Goal: Task Accomplishment & Management: Manage account settings

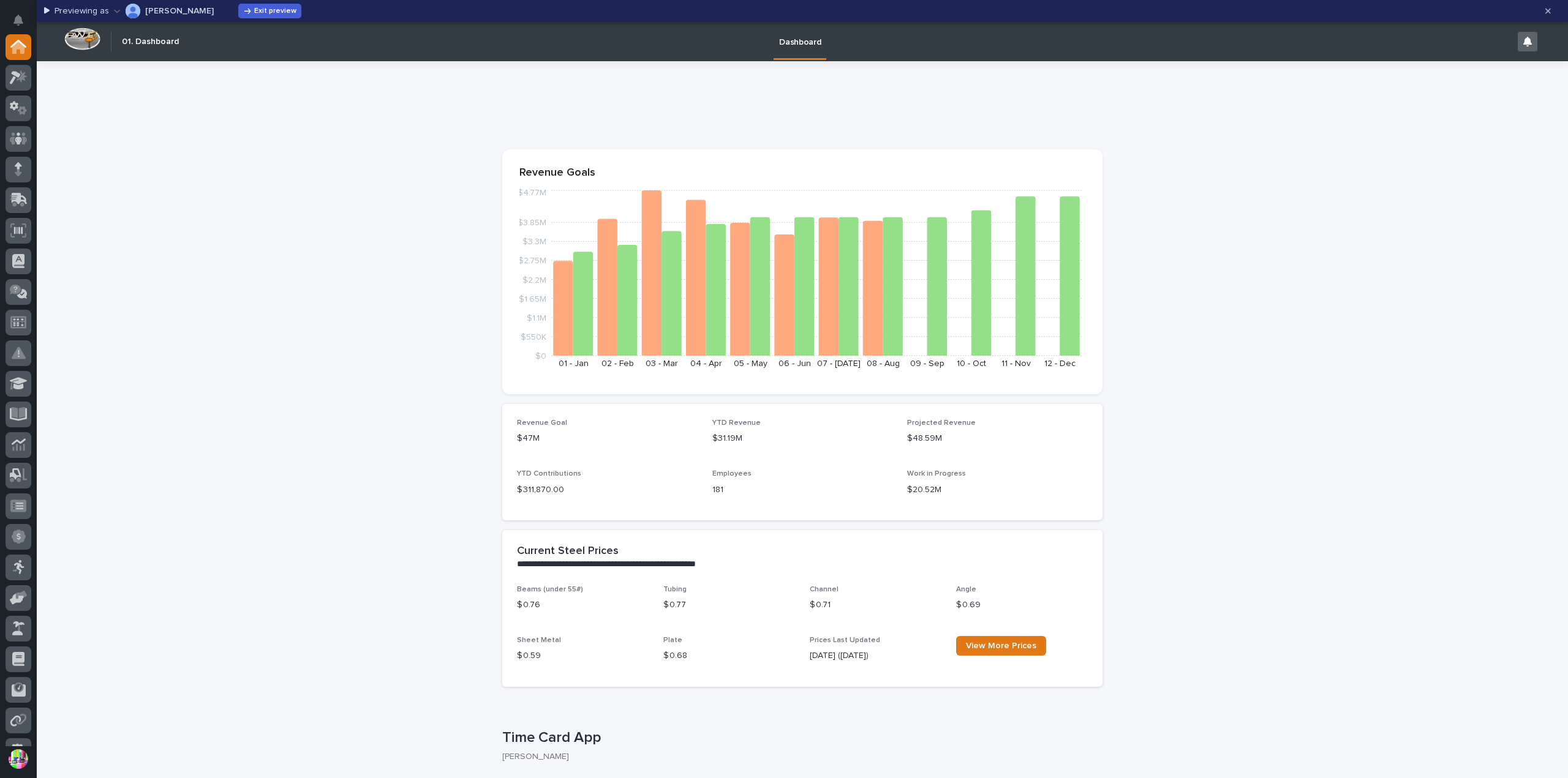
scroll to position [237, 0]
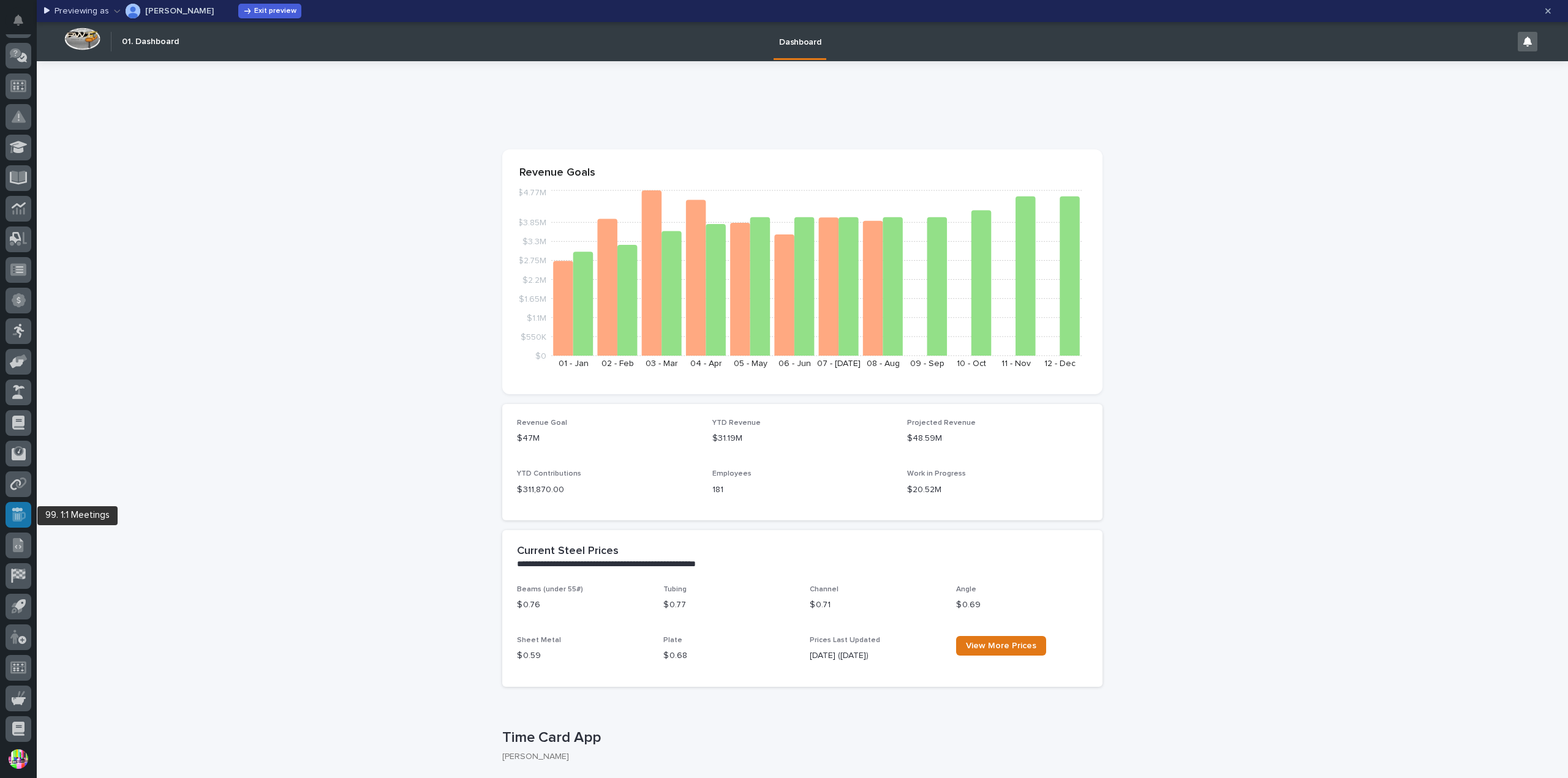
click at [16, 513] on icon at bounding box center [19, 516] width 14 height 10
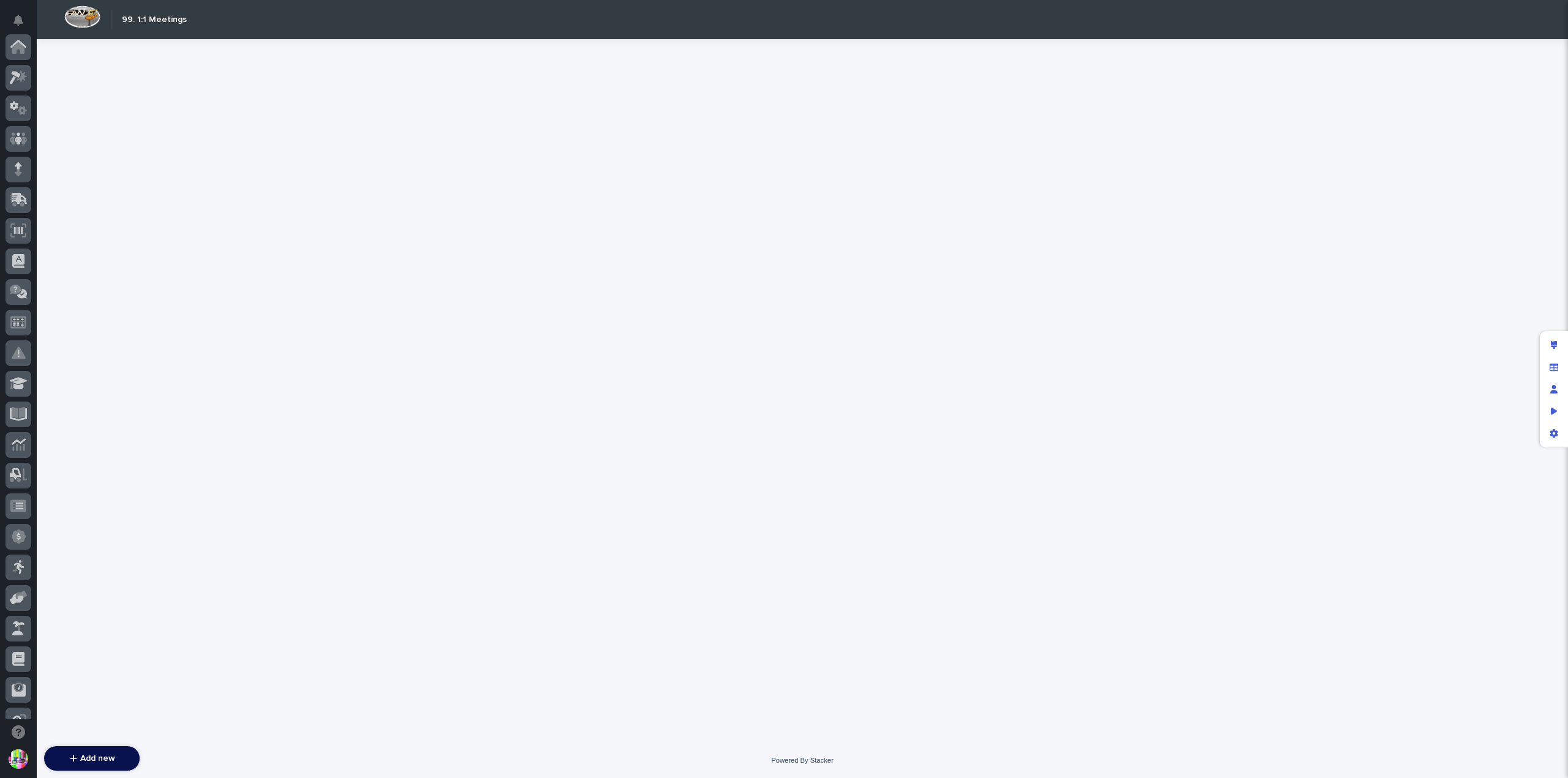
scroll to position [263, 0]
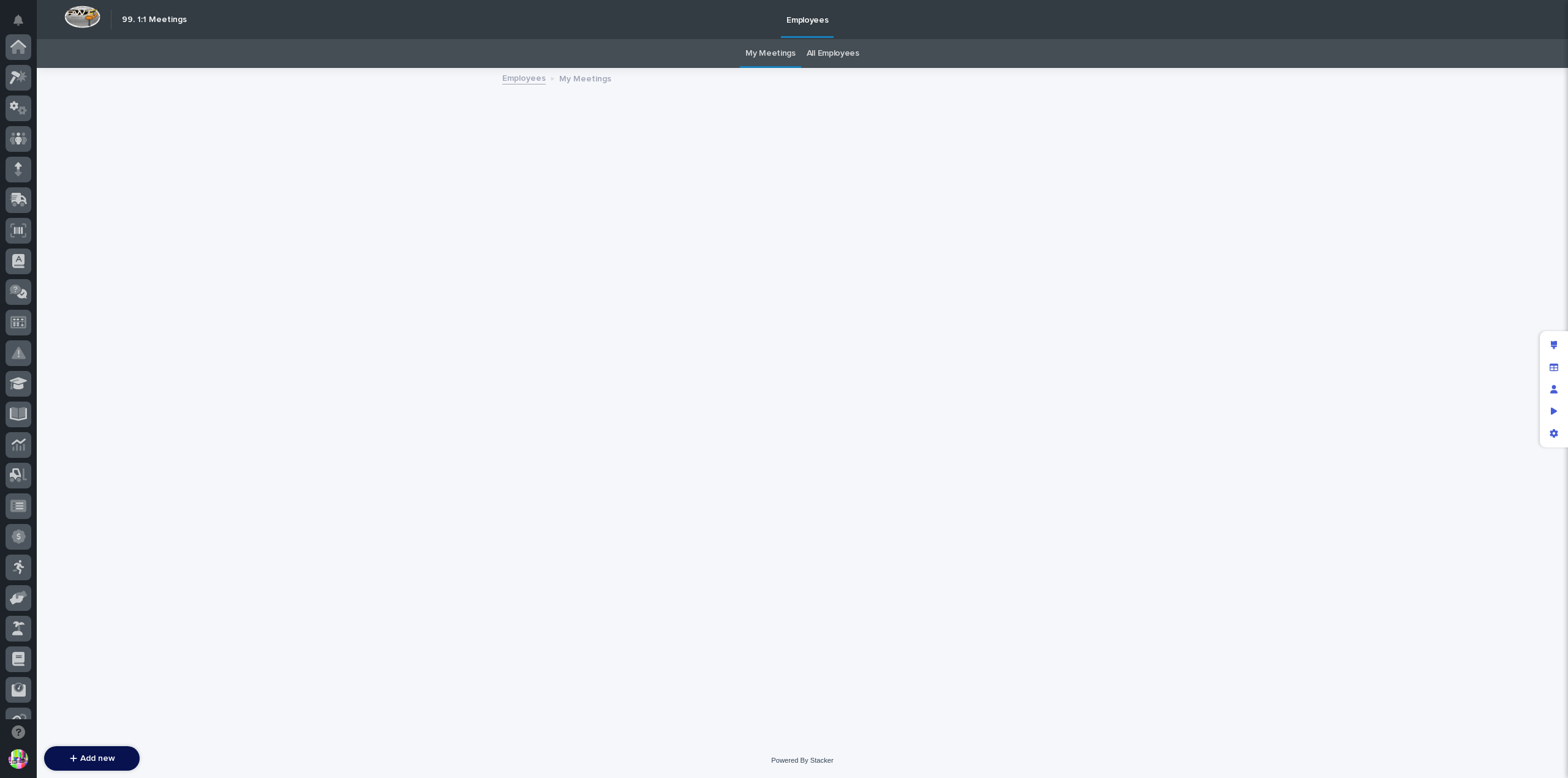
scroll to position [263, 0]
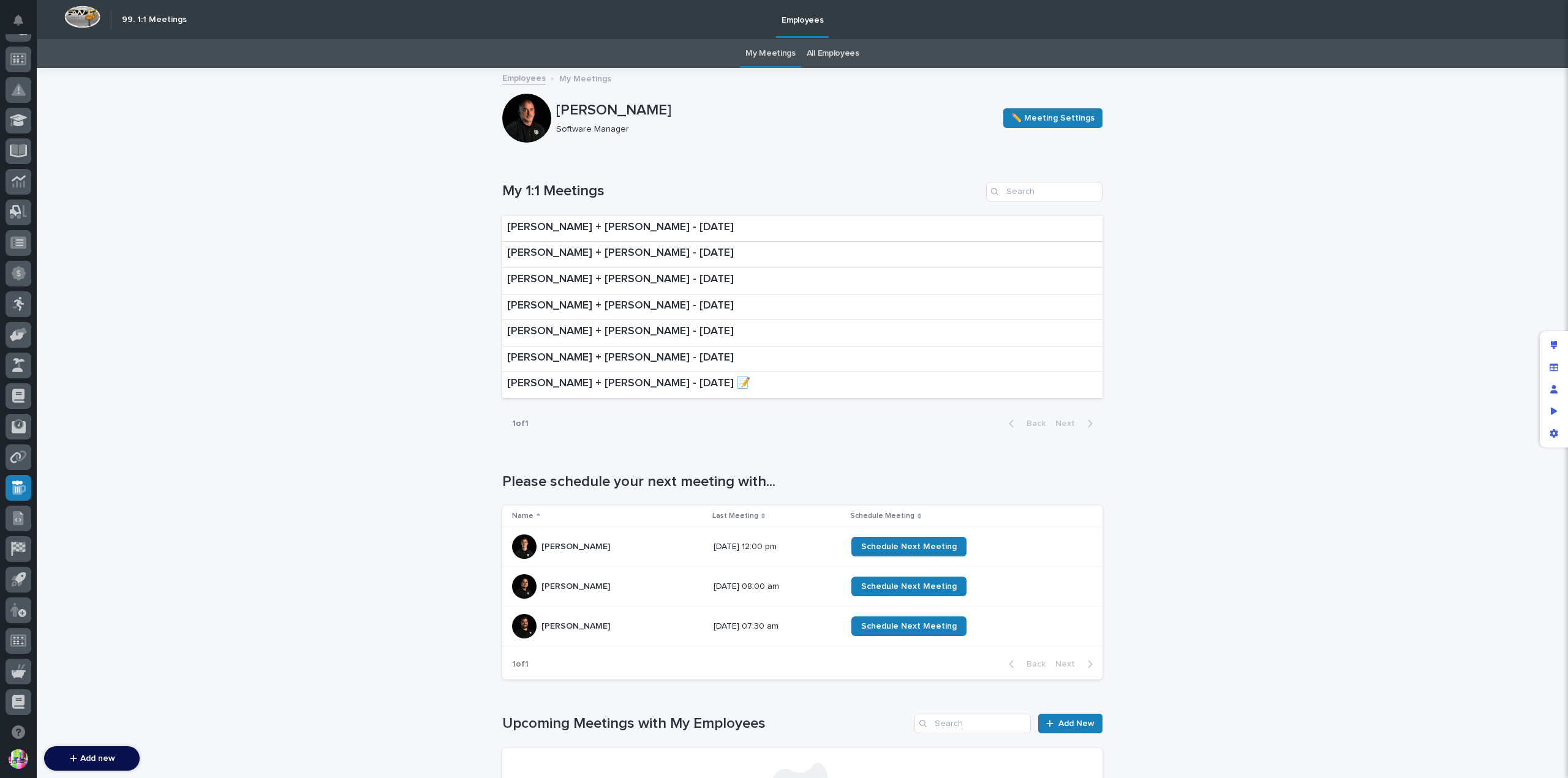
click at [610, 617] on div "[PERSON_NAME] [PERSON_NAME]" at bounding box center [608, 626] width 192 height 24
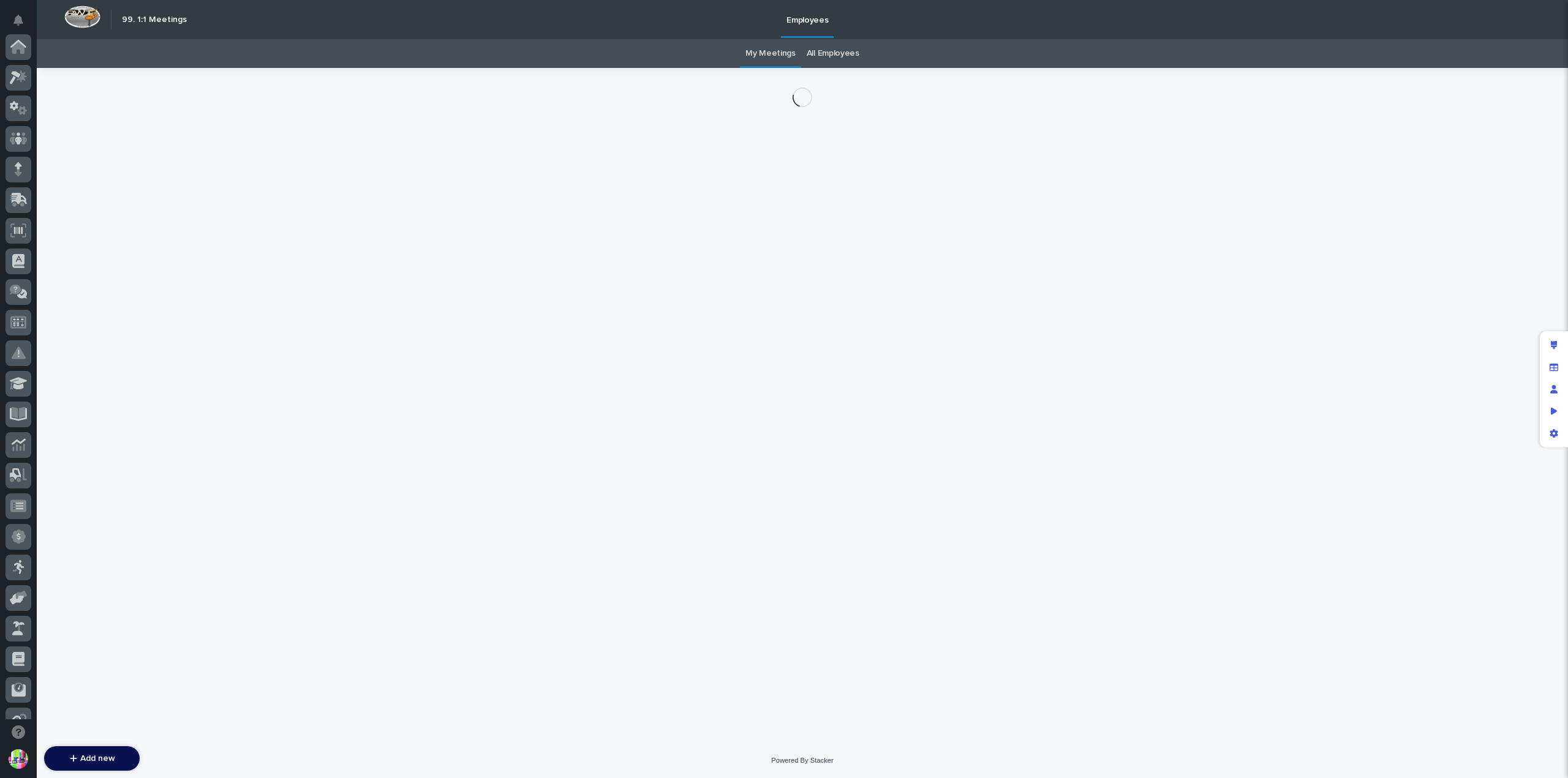
scroll to position [263, 0]
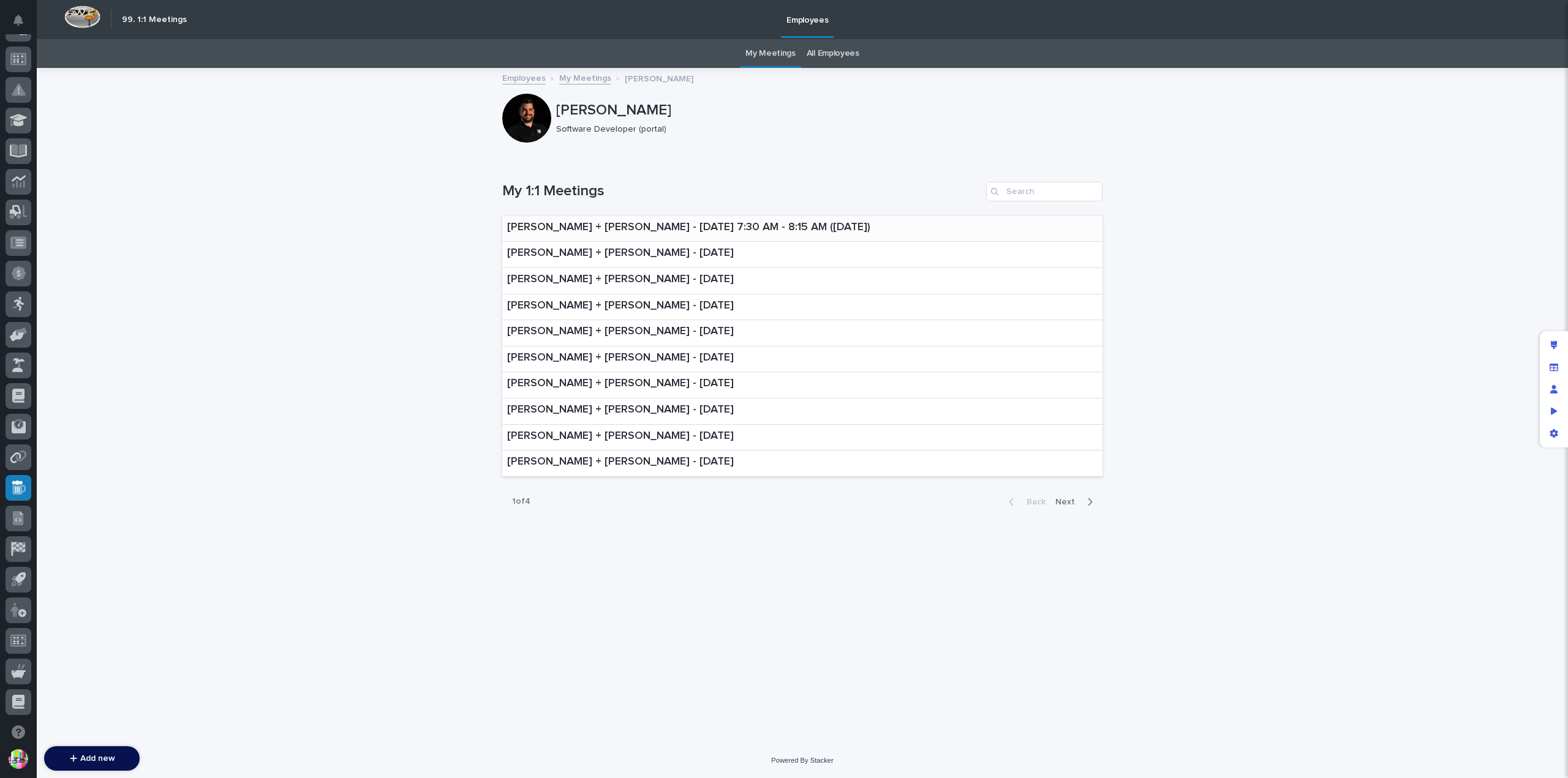
click at [814, 225] on p "[PERSON_NAME] + [PERSON_NAME] - [DATE] 7:30 AM - 8:15 AM ([DATE])" at bounding box center [689, 228] width 364 height 14
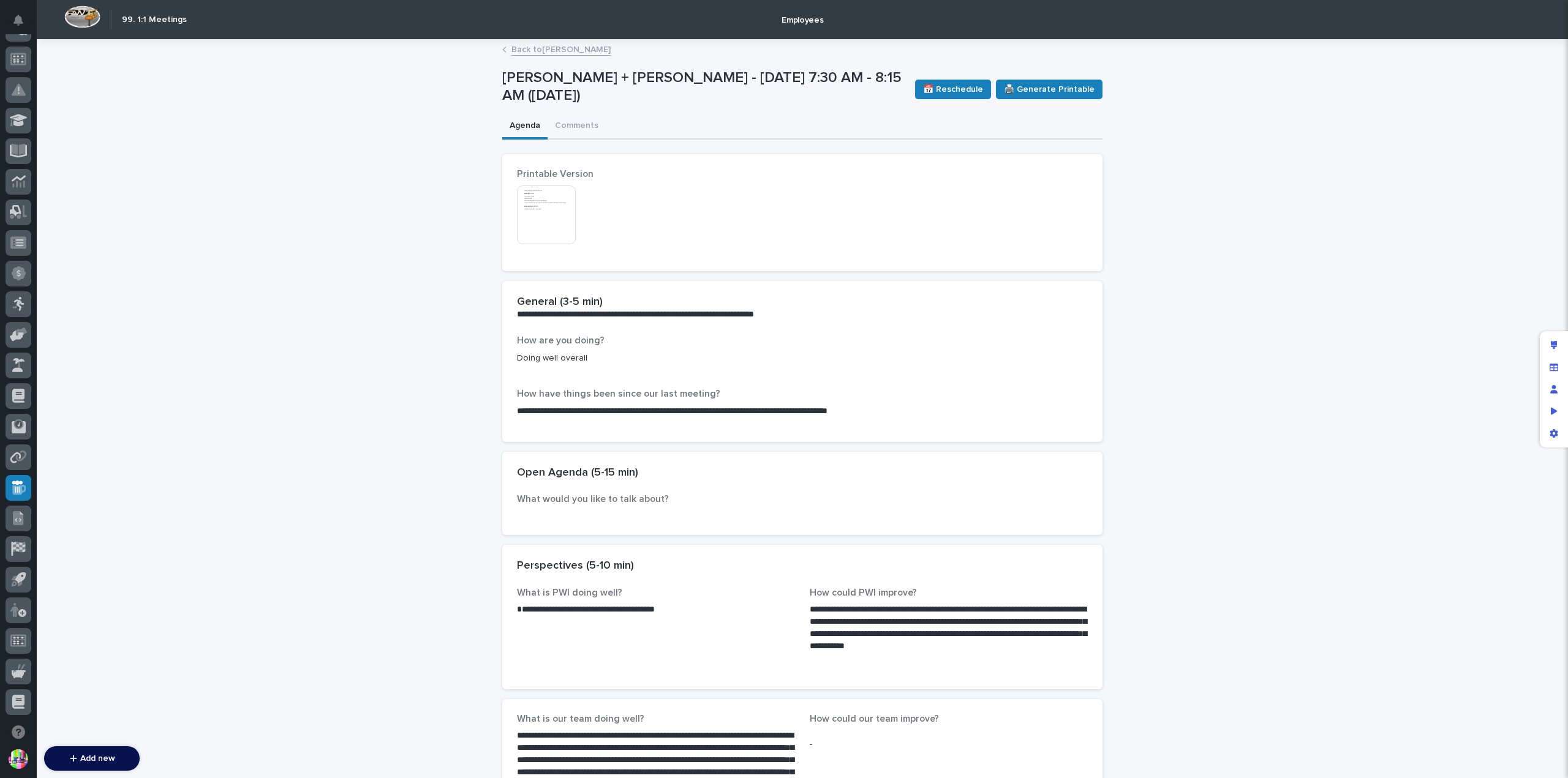
click at [517, 201] on img at bounding box center [547, 215] width 59 height 59
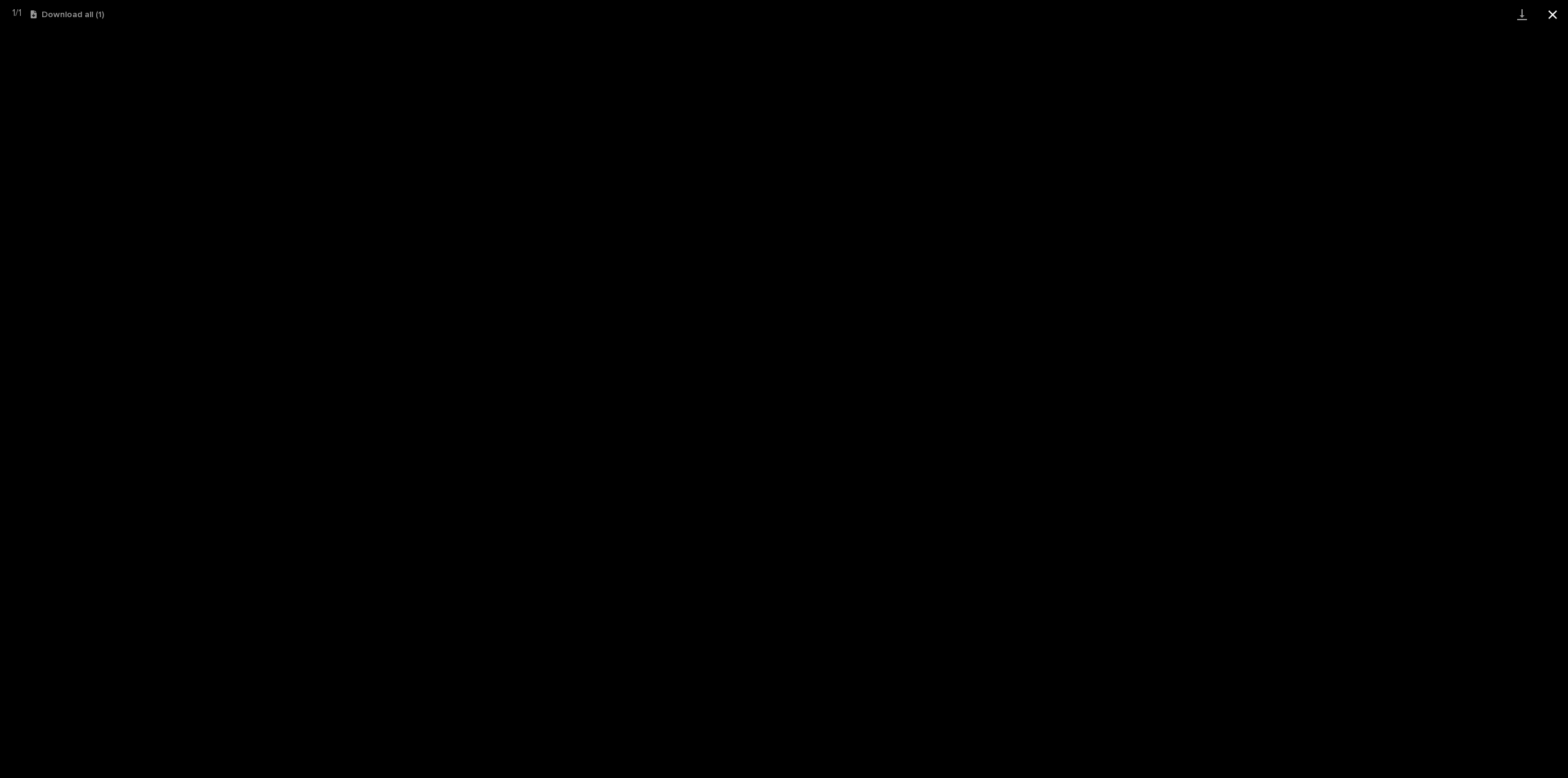
drag, startPoint x: 1556, startPoint y: 19, endPoint x: 1549, endPoint y: 21, distance: 7.3
click at [1556, 19] on button "Close gallery" at bounding box center [1553, 14] width 31 height 29
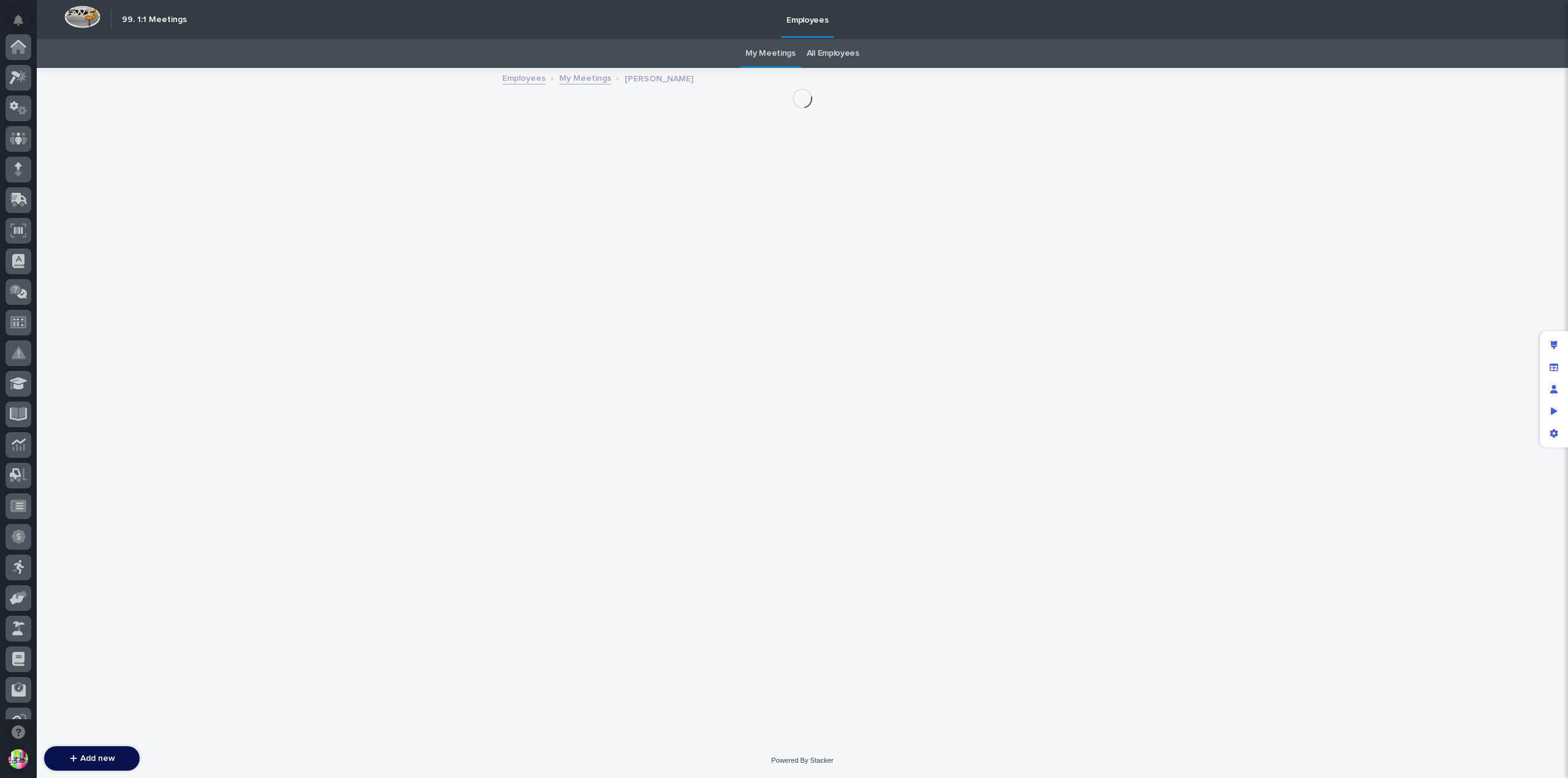
scroll to position [263, 0]
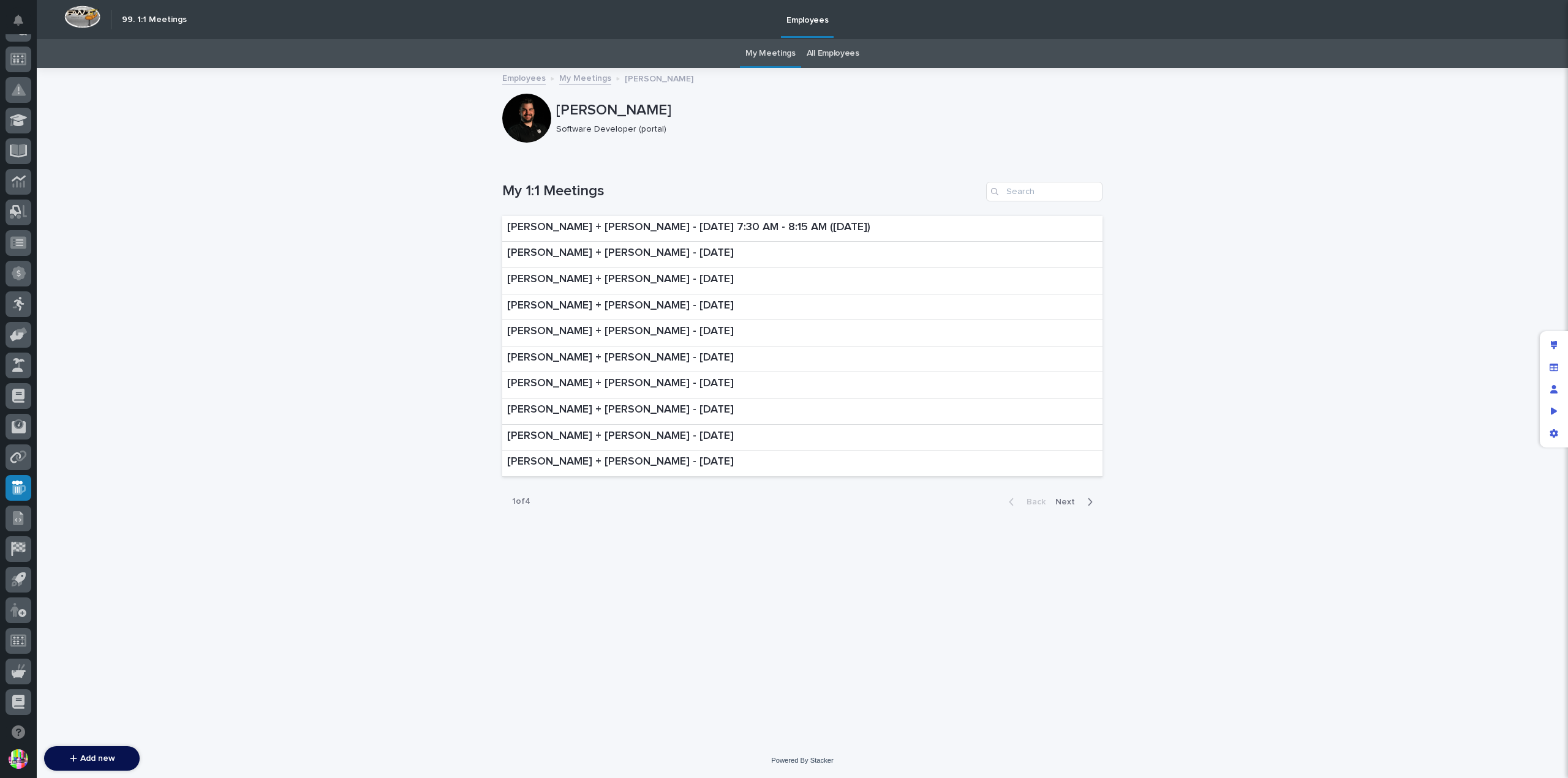
click at [533, 73] on link "Employees" at bounding box center [524, 77] width 44 height 14
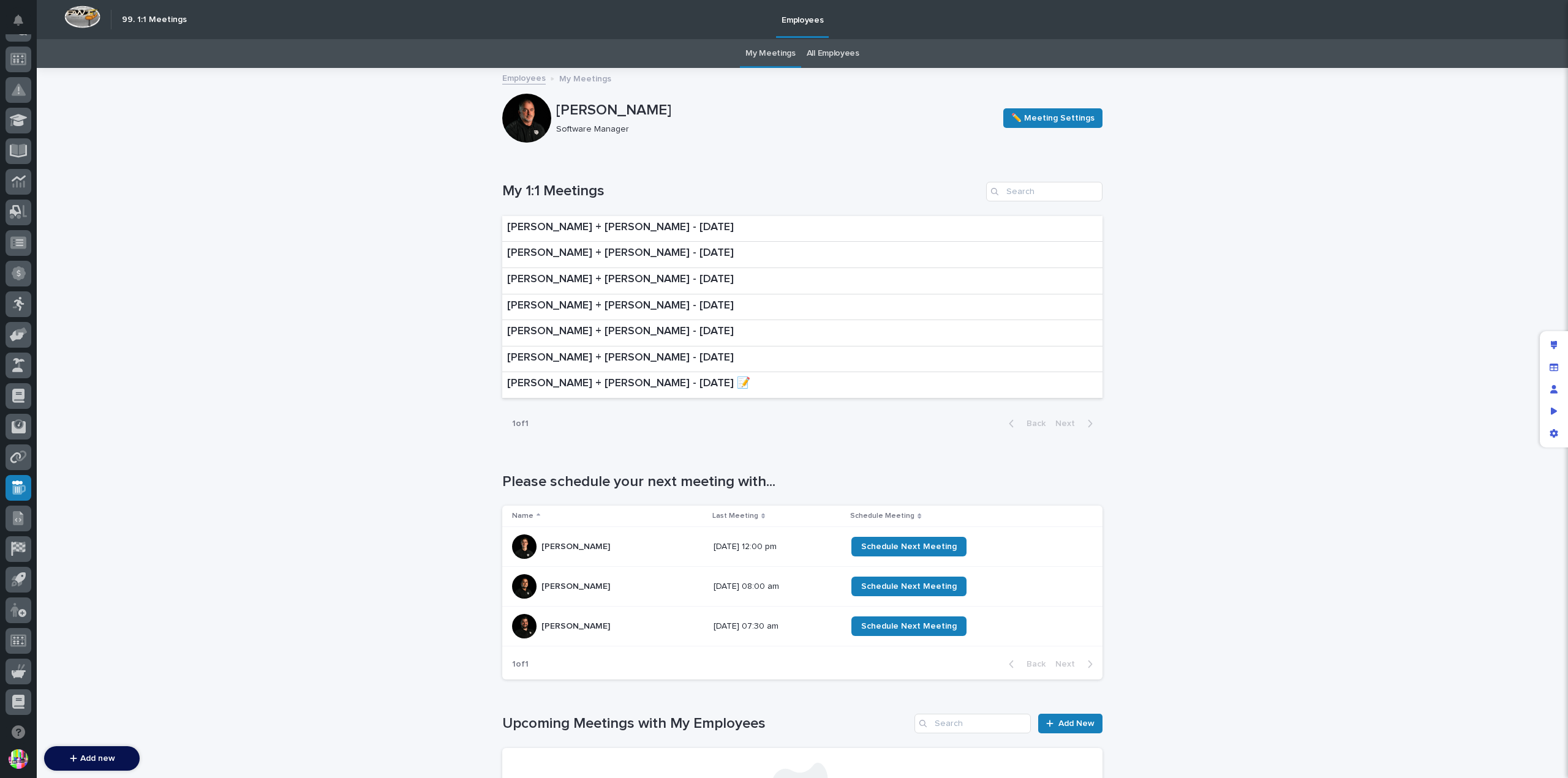
click at [578, 585] on p "[PERSON_NAME]" at bounding box center [577, 585] width 71 height 13
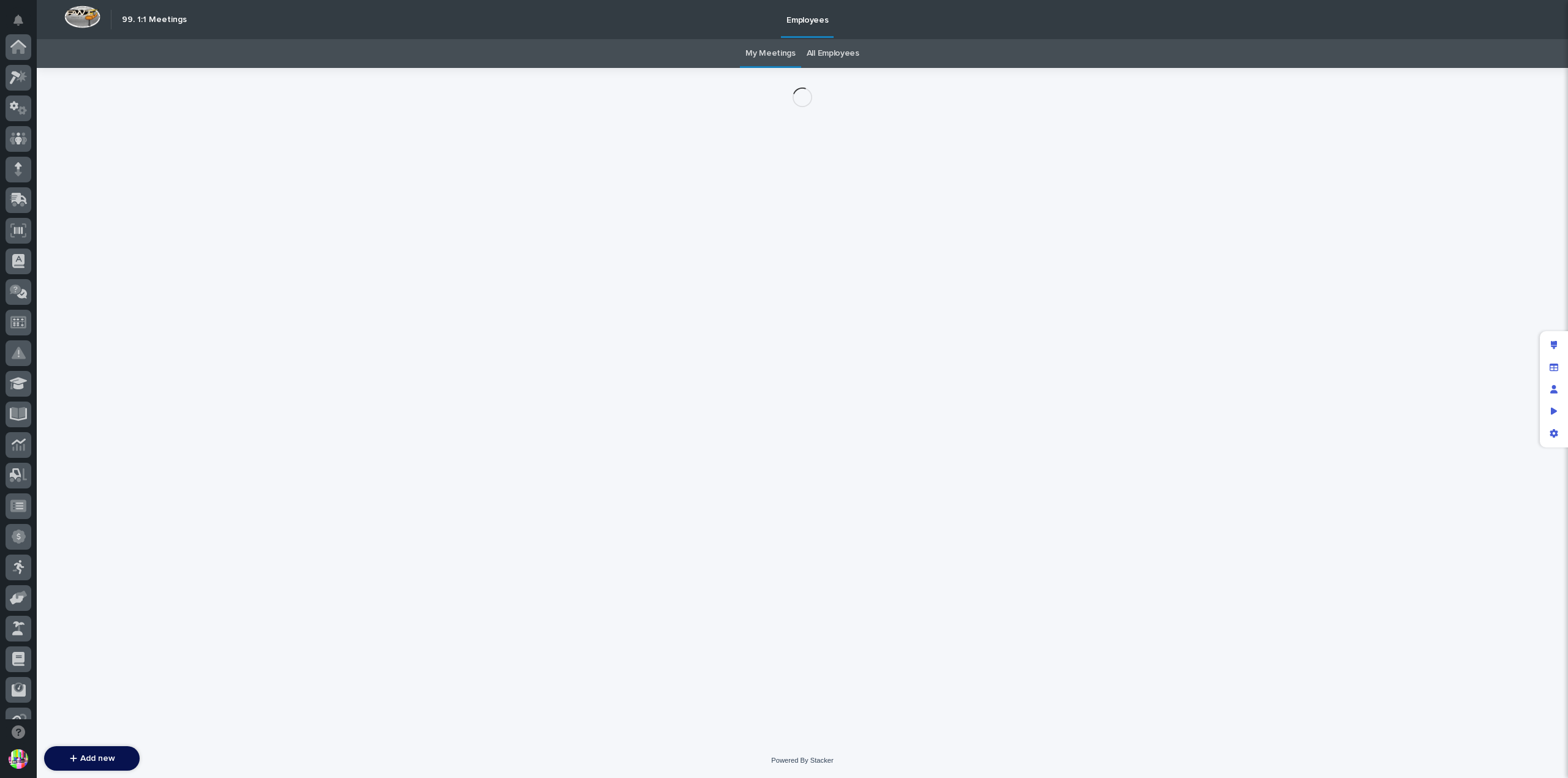
scroll to position [263, 0]
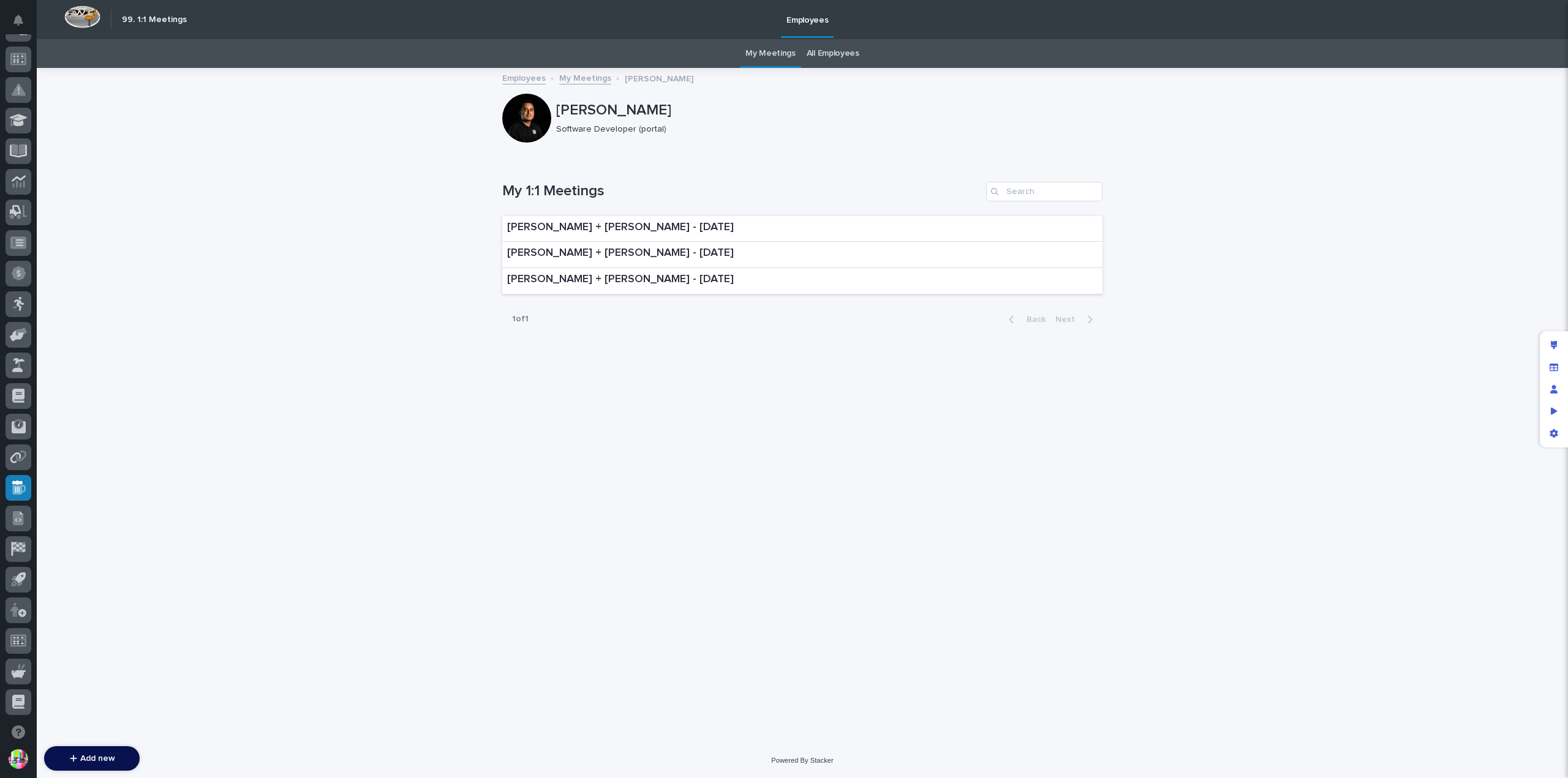
click at [589, 81] on link "My Meetings" at bounding box center [585, 77] width 52 height 14
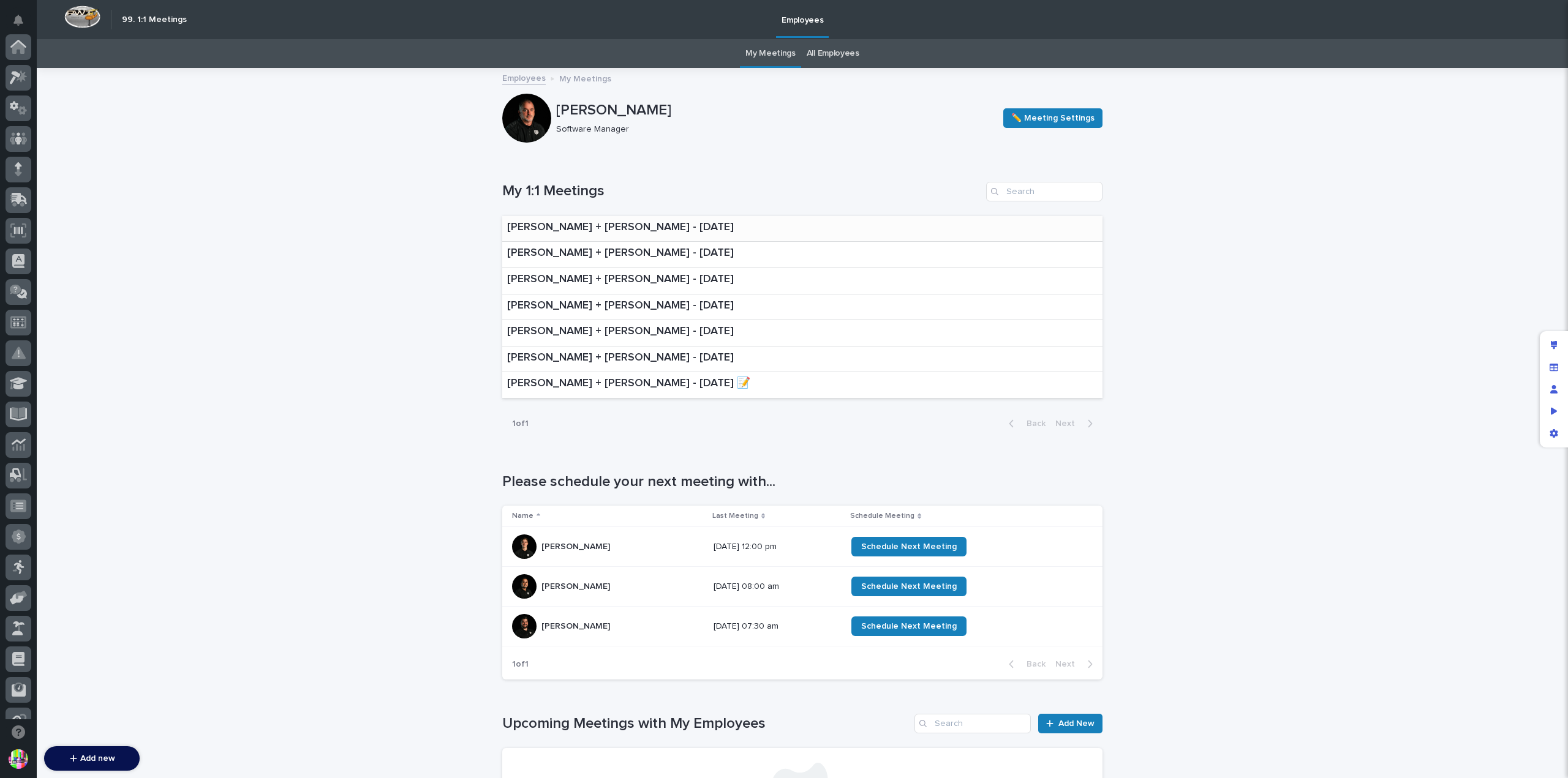
scroll to position [263, 0]
click at [589, 615] on div "[PERSON_NAME] [PERSON_NAME]" at bounding box center [608, 626] width 192 height 24
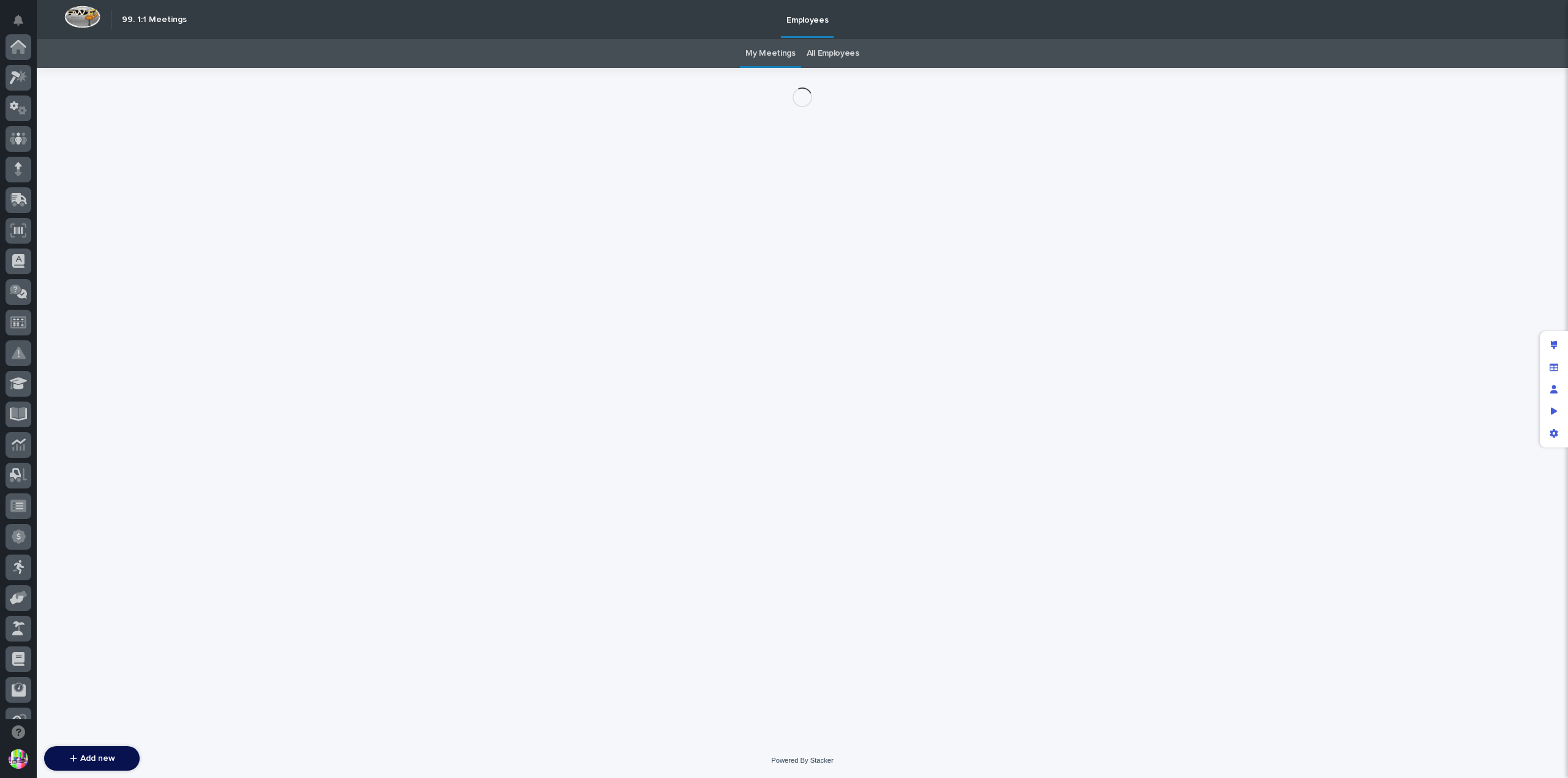
scroll to position [263, 0]
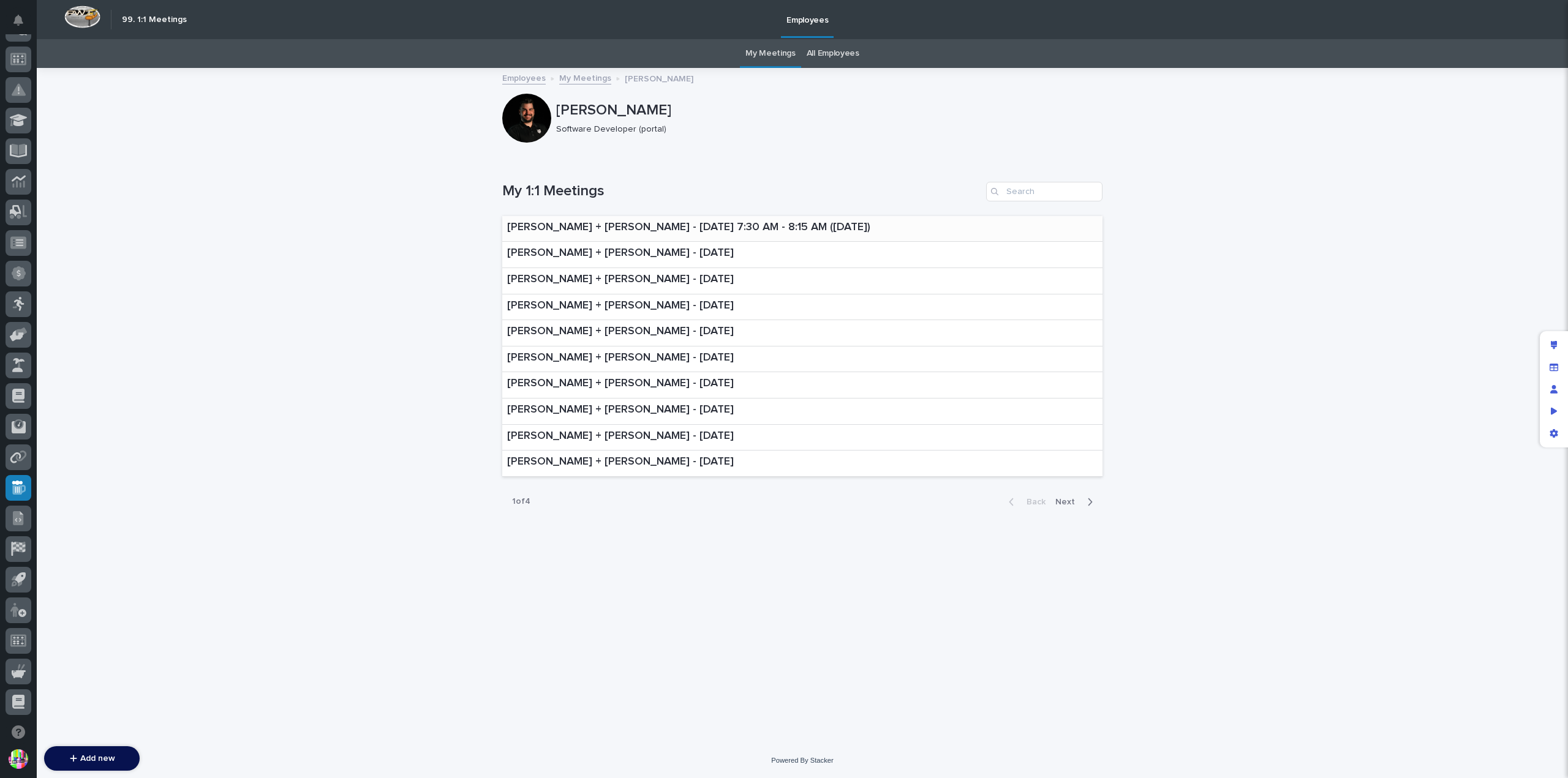
click at [794, 232] on p "[PERSON_NAME] + [PERSON_NAME] - [DATE] 7:30 AM - 8:15 AM ([DATE])" at bounding box center [689, 228] width 364 height 14
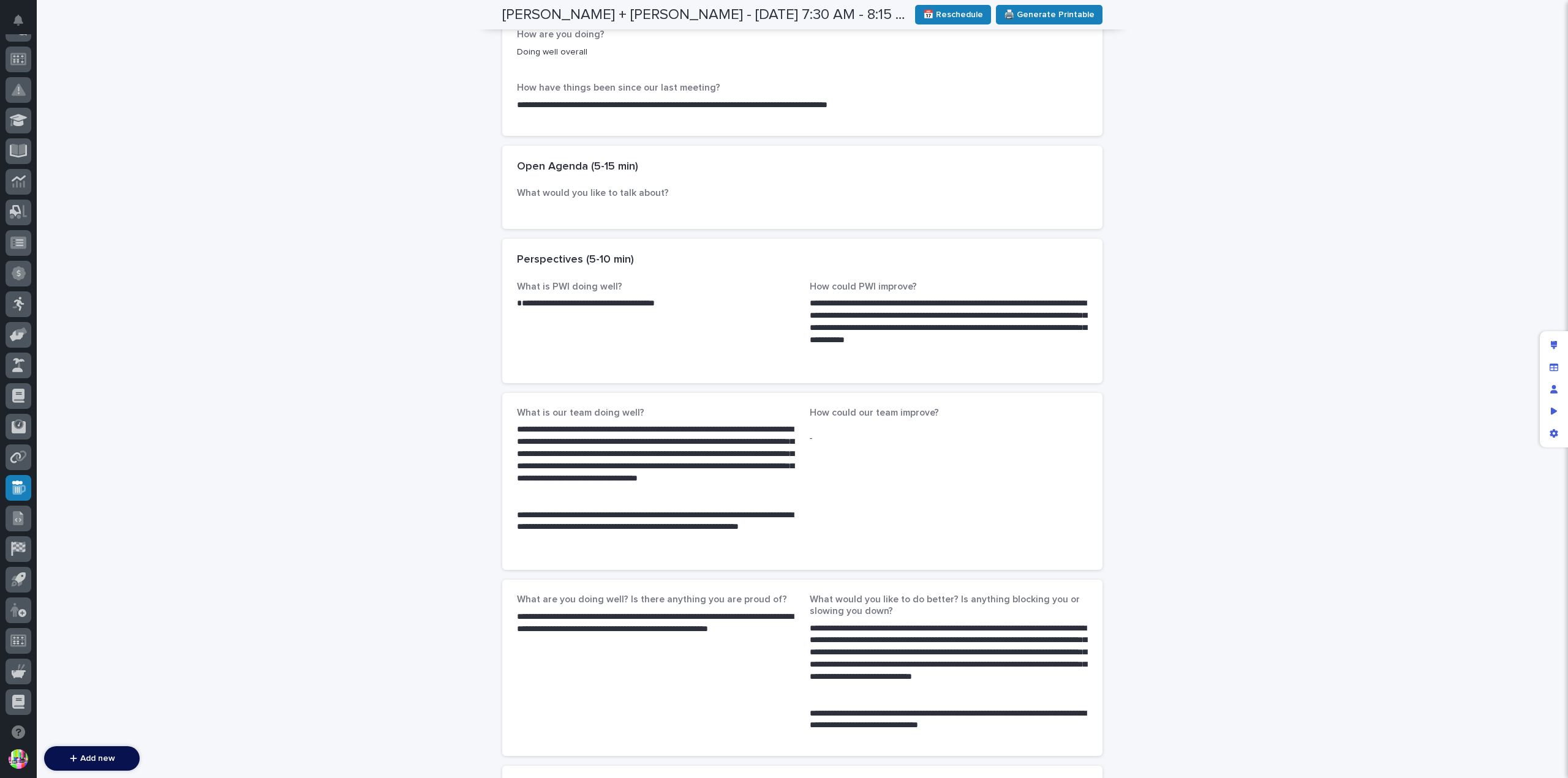
scroll to position [367, 0]
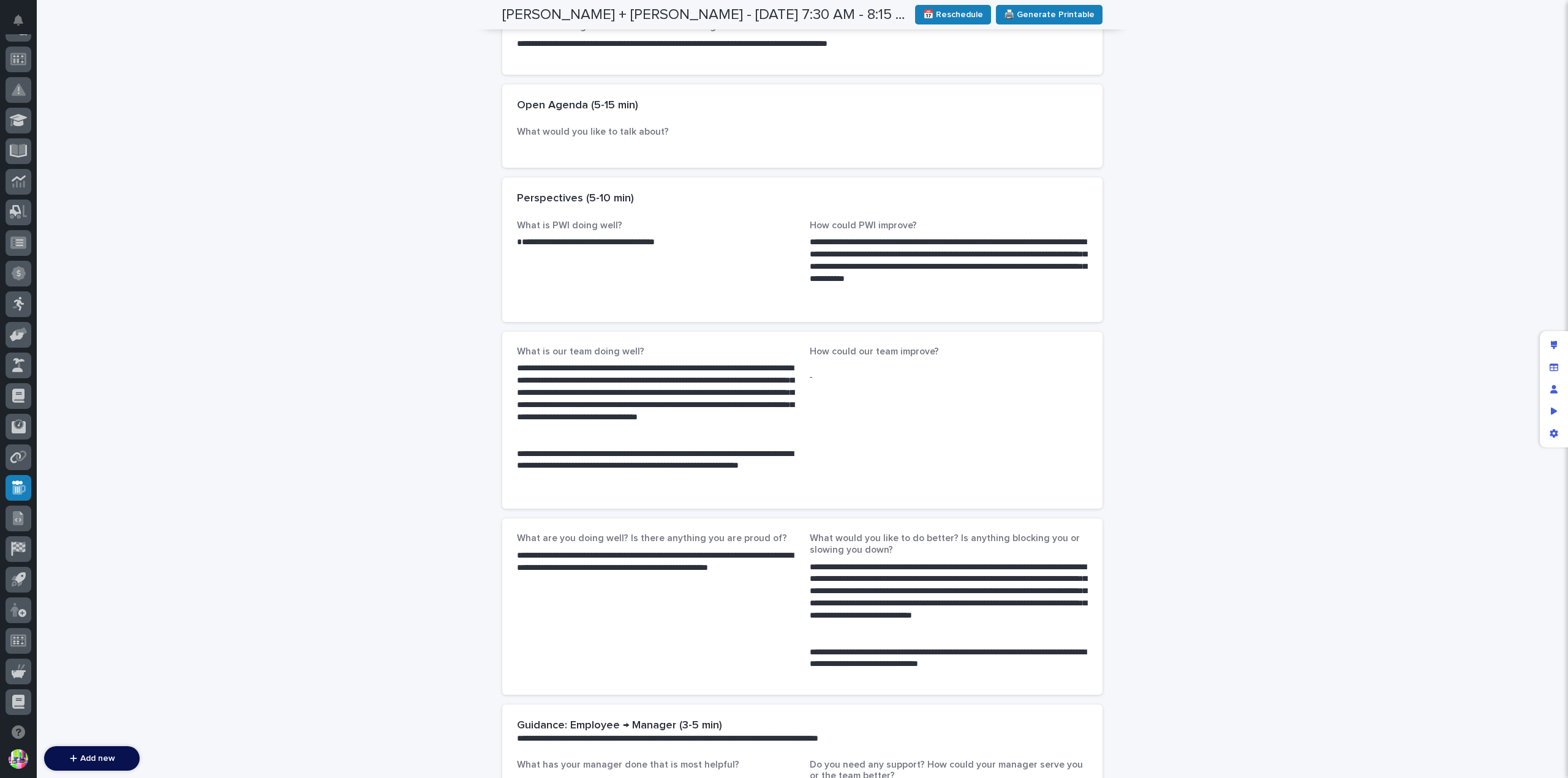
click at [822, 379] on p "-" at bounding box center [949, 377] width 278 height 13
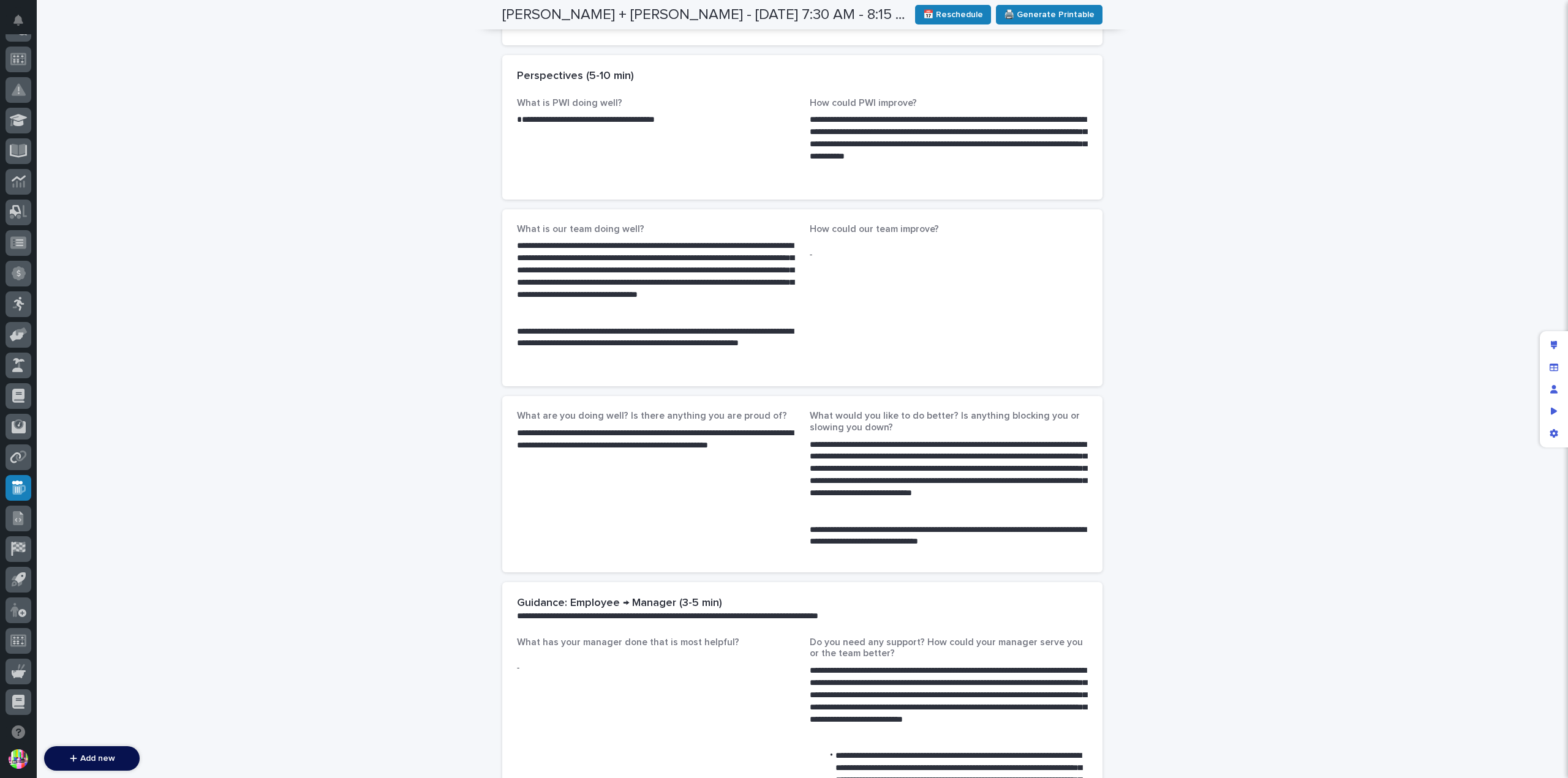
scroll to position [673, 0]
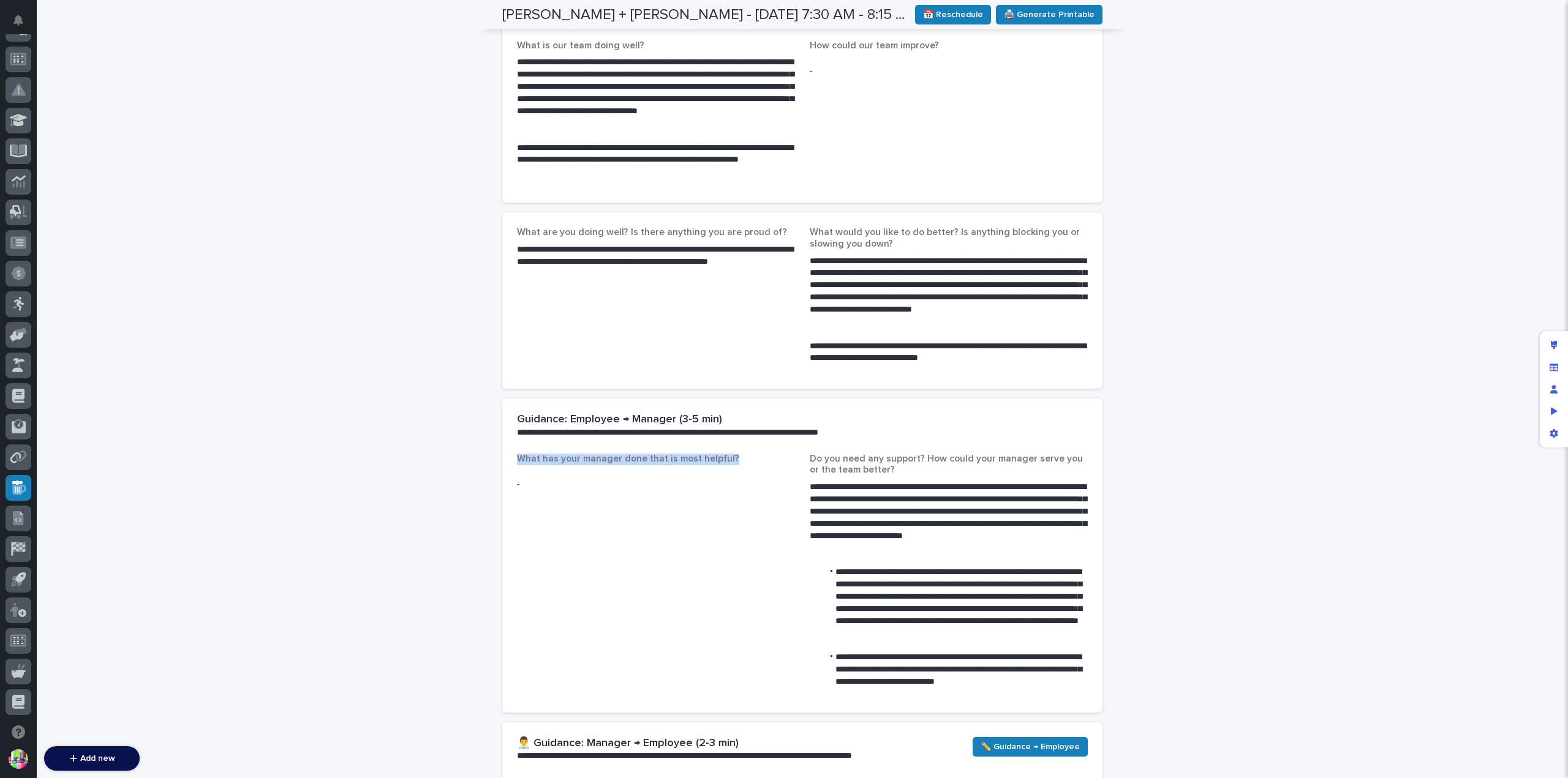
drag, startPoint x: 629, startPoint y: 461, endPoint x: 506, endPoint y: 464, distance: 123.0
click at [506, 464] on div "**********" at bounding box center [802, 584] width 600 height 259
drag, startPoint x: 517, startPoint y: 486, endPoint x: 508, endPoint y: 486, distance: 9.0
click at [508, 486] on div "**********" at bounding box center [802, 584] width 600 height 259
click at [543, 484] on p "-" at bounding box center [656, 484] width 278 height 13
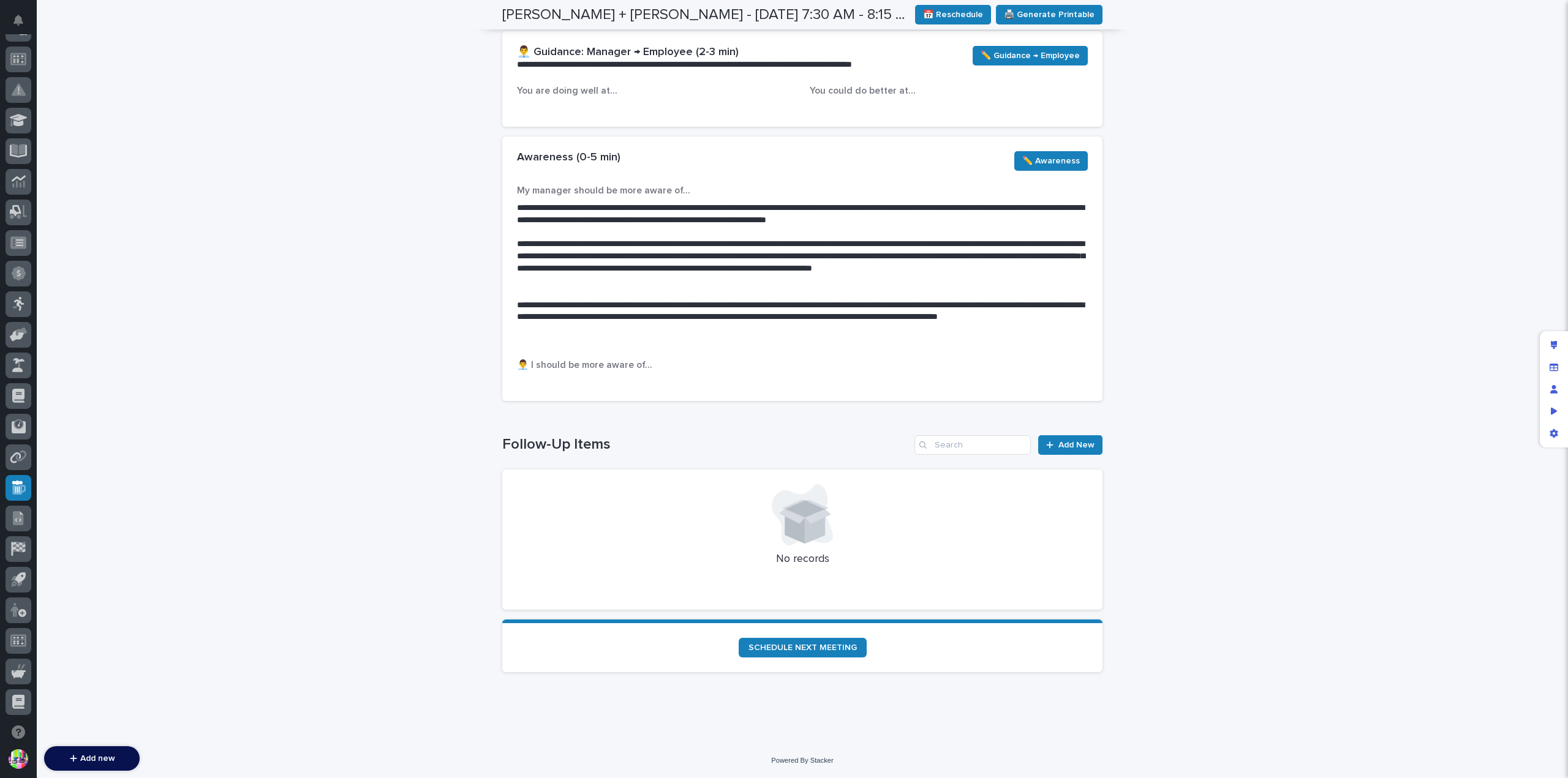
scroll to position [1181, 0]
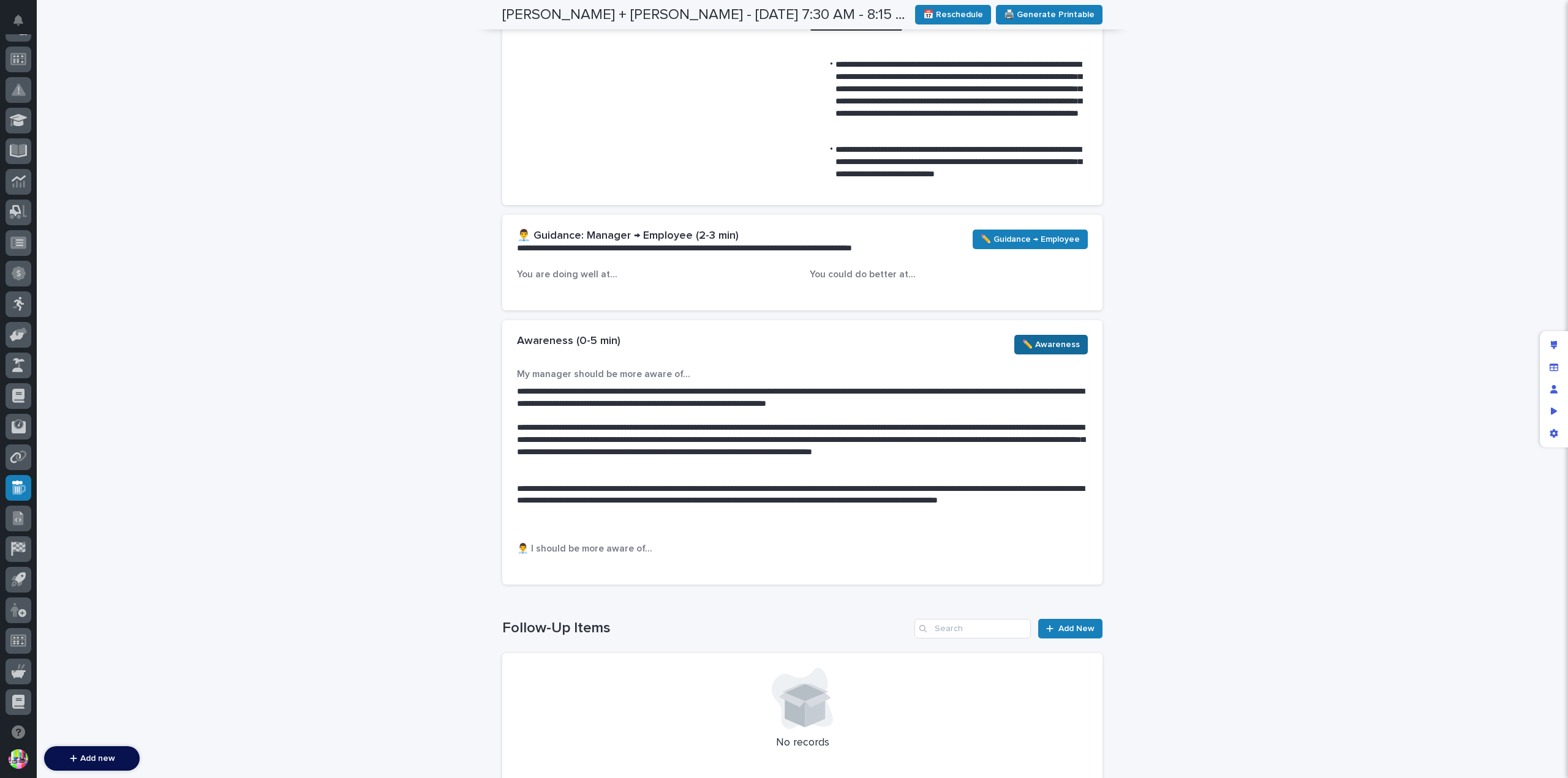
click at [1066, 347] on span "✏️ Awareness" at bounding box center [1051, 345] width 57 height 12
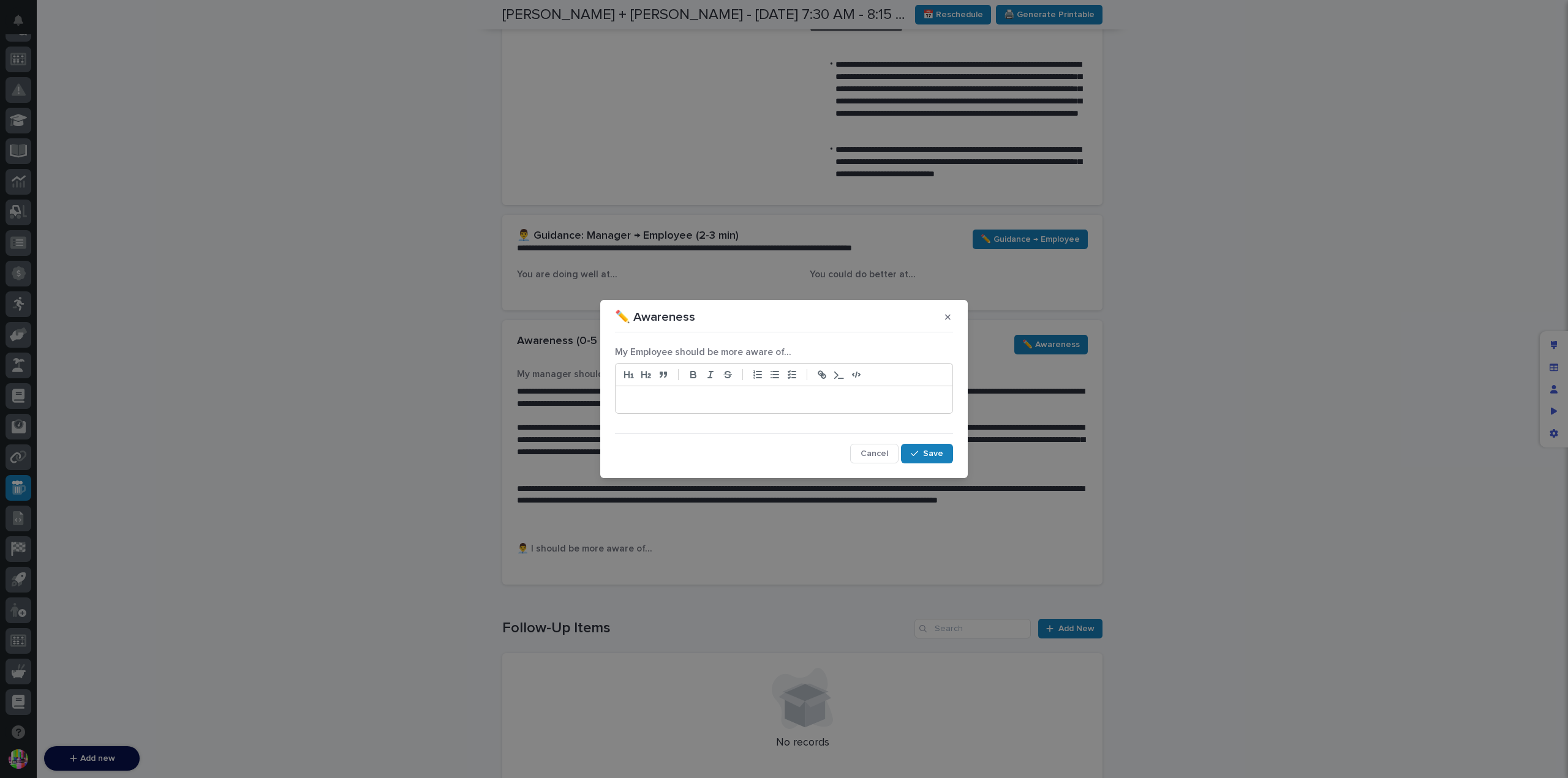
click at [796, 406] on div at bounding box center [784, 400] width 337 height 27
click at [932, 457] on span "Save" at bounding box center [933, 453] width 20 height 8
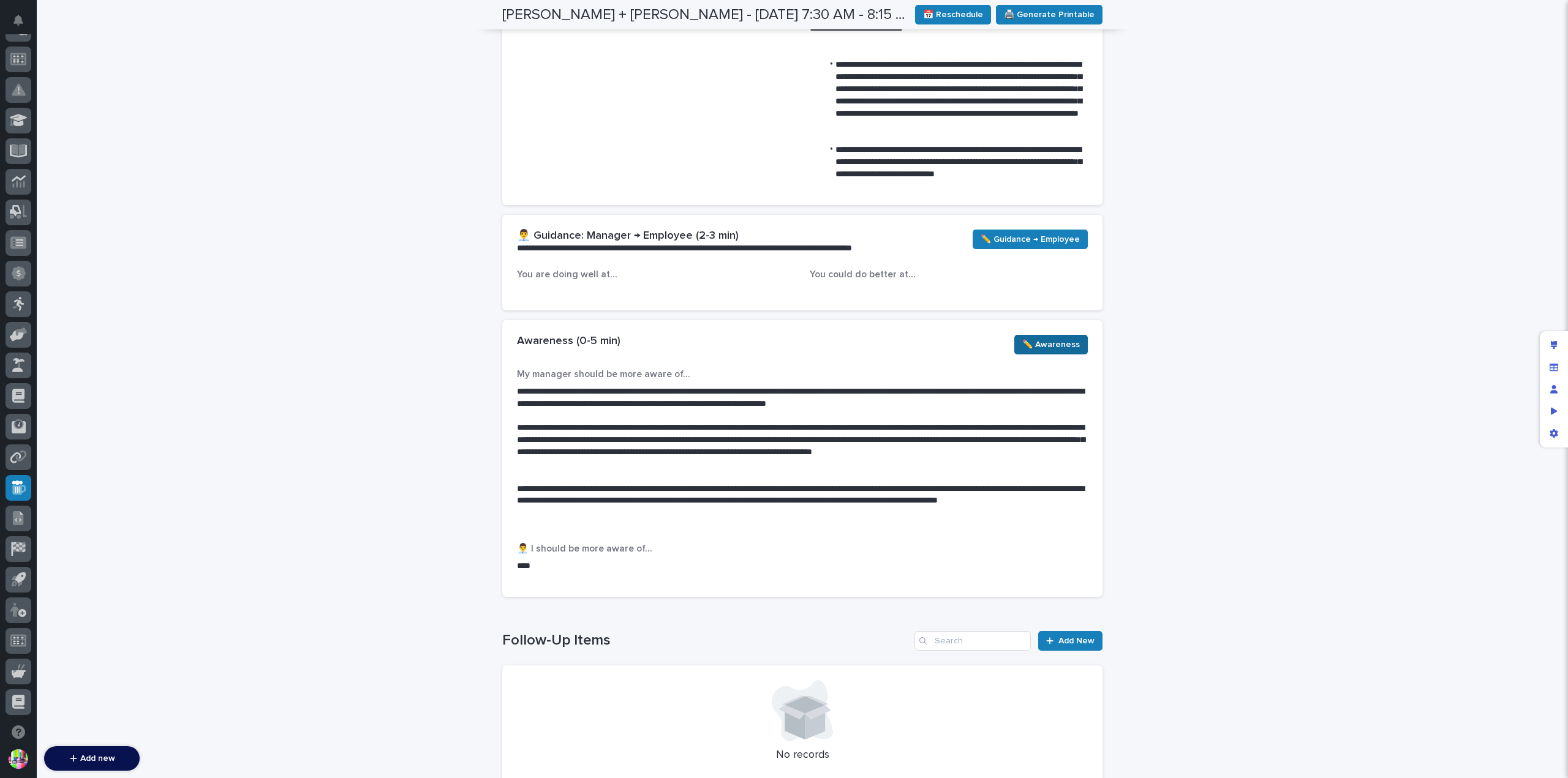
click at [1051, 351] on button "✏️ Awareness" at bounding box center [1051, 345] width 73 height 20
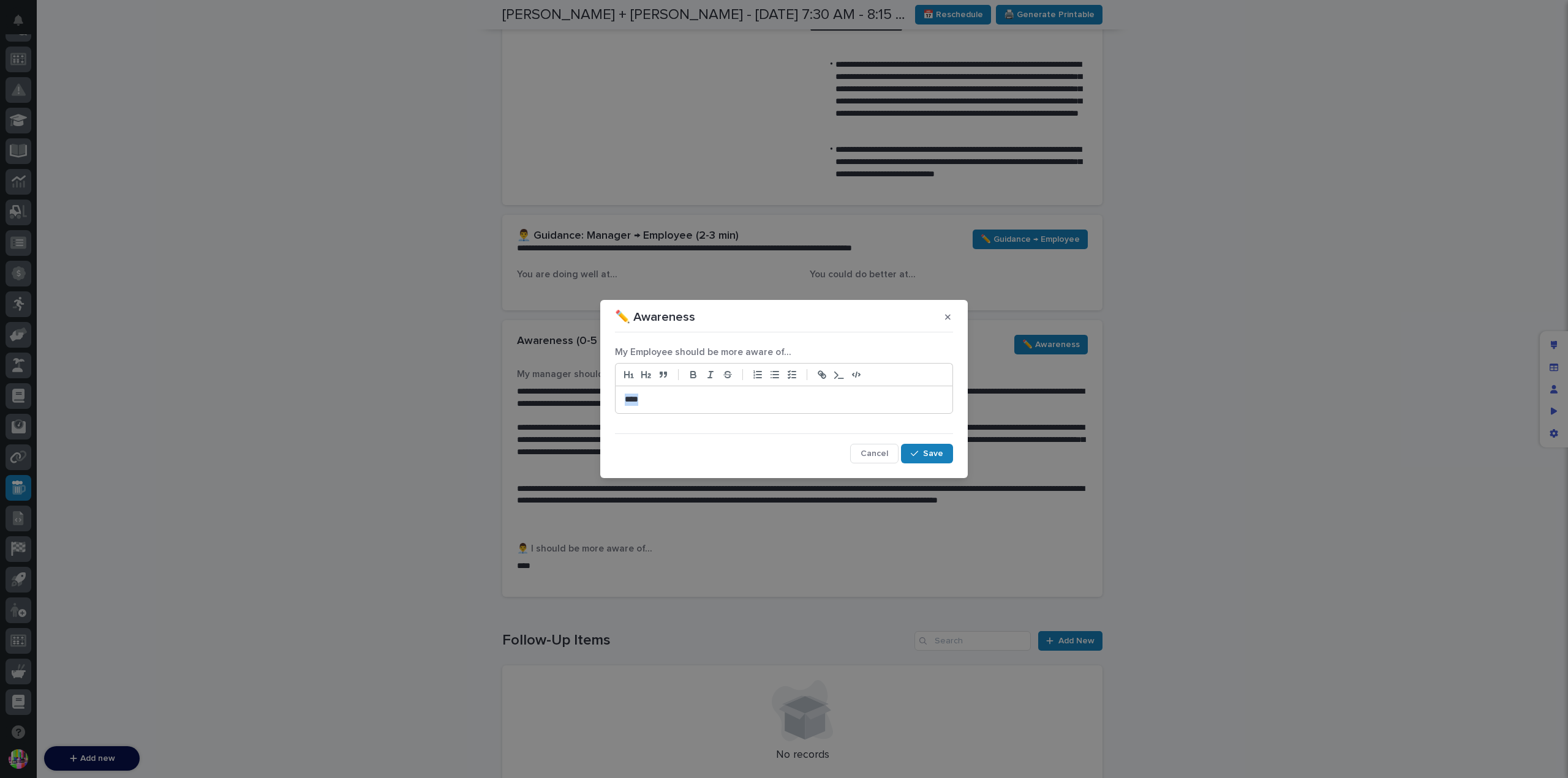
drag, startPoint x: 661, startPoint y: 403, endPoint x: 571, endPoint y: 402, distance: 90.0
click at [571, 402] on div "✏️ Awareness My Employee should be more aware of... **** Cancel Save" at bounding box center [784, 389] width 1568 height 778
click at [937, 455] on span "Save" at bounding box center [933, 453] width 20 height 8
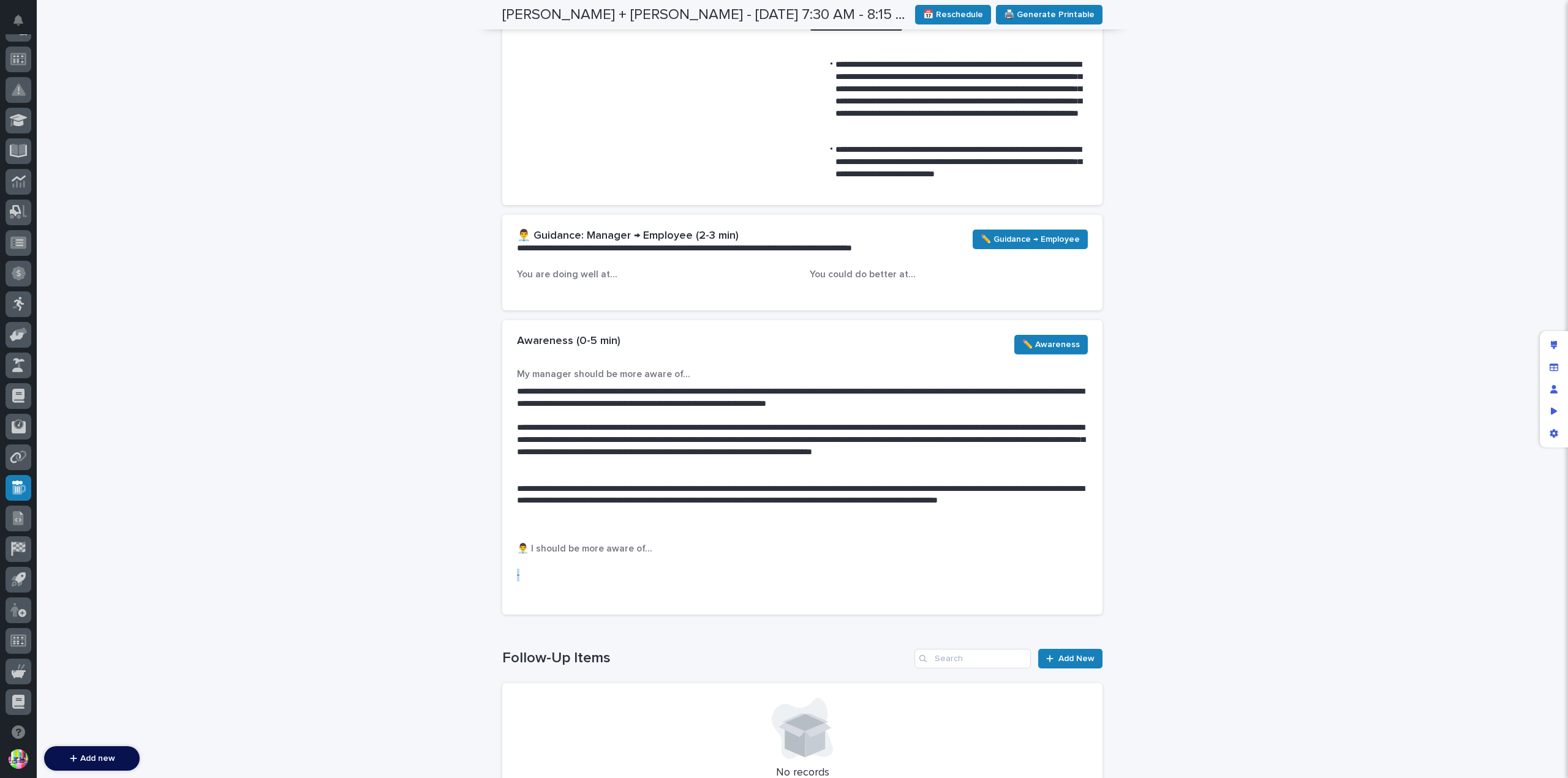
click at [517, 575] on div "**********" at bounding box center [802, 492] width 600 height 246
click at [640, 582] on div "-" at bounding box center [802, 575] width 571 height 30
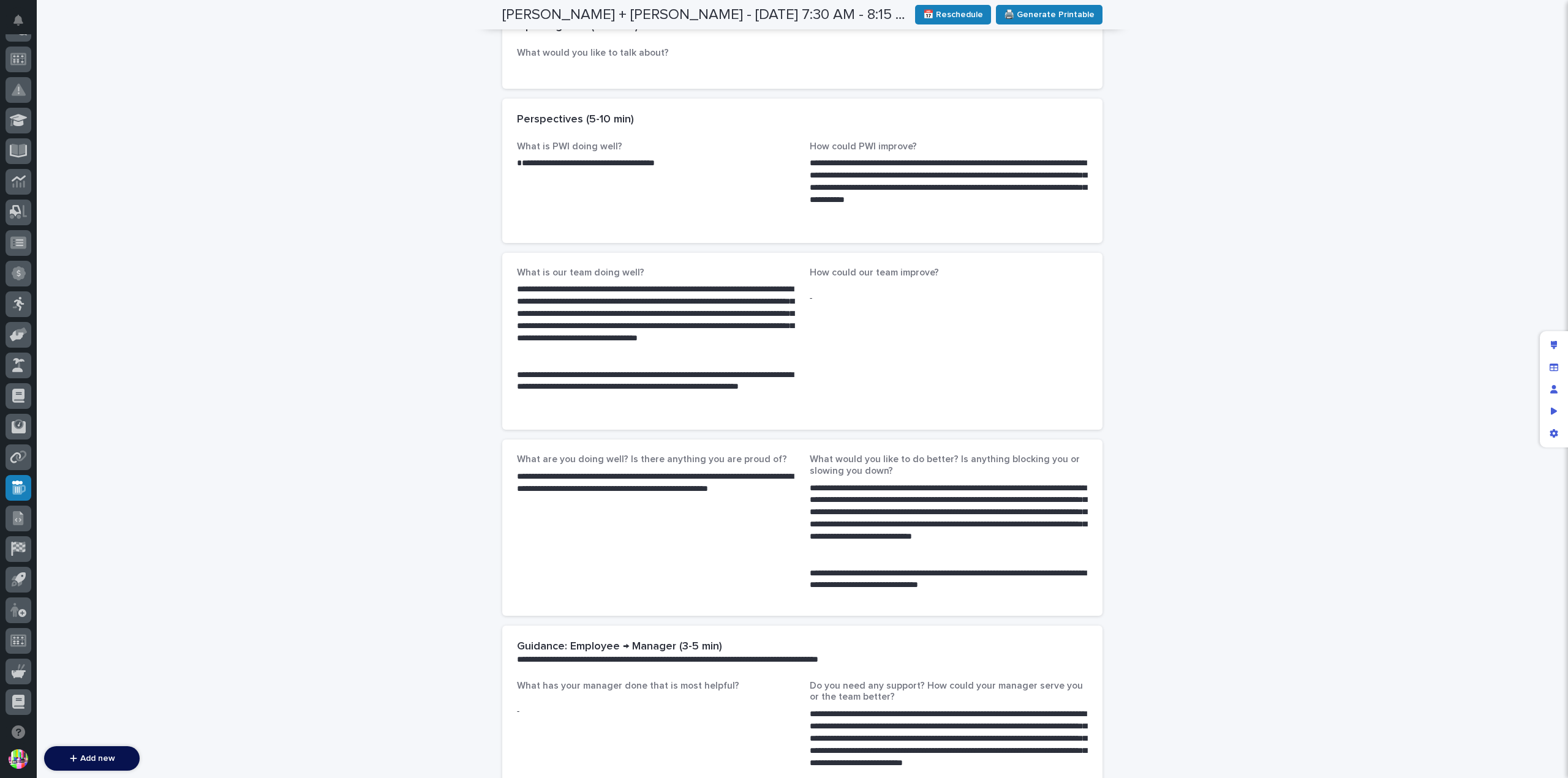
scroll to position [385, 0]
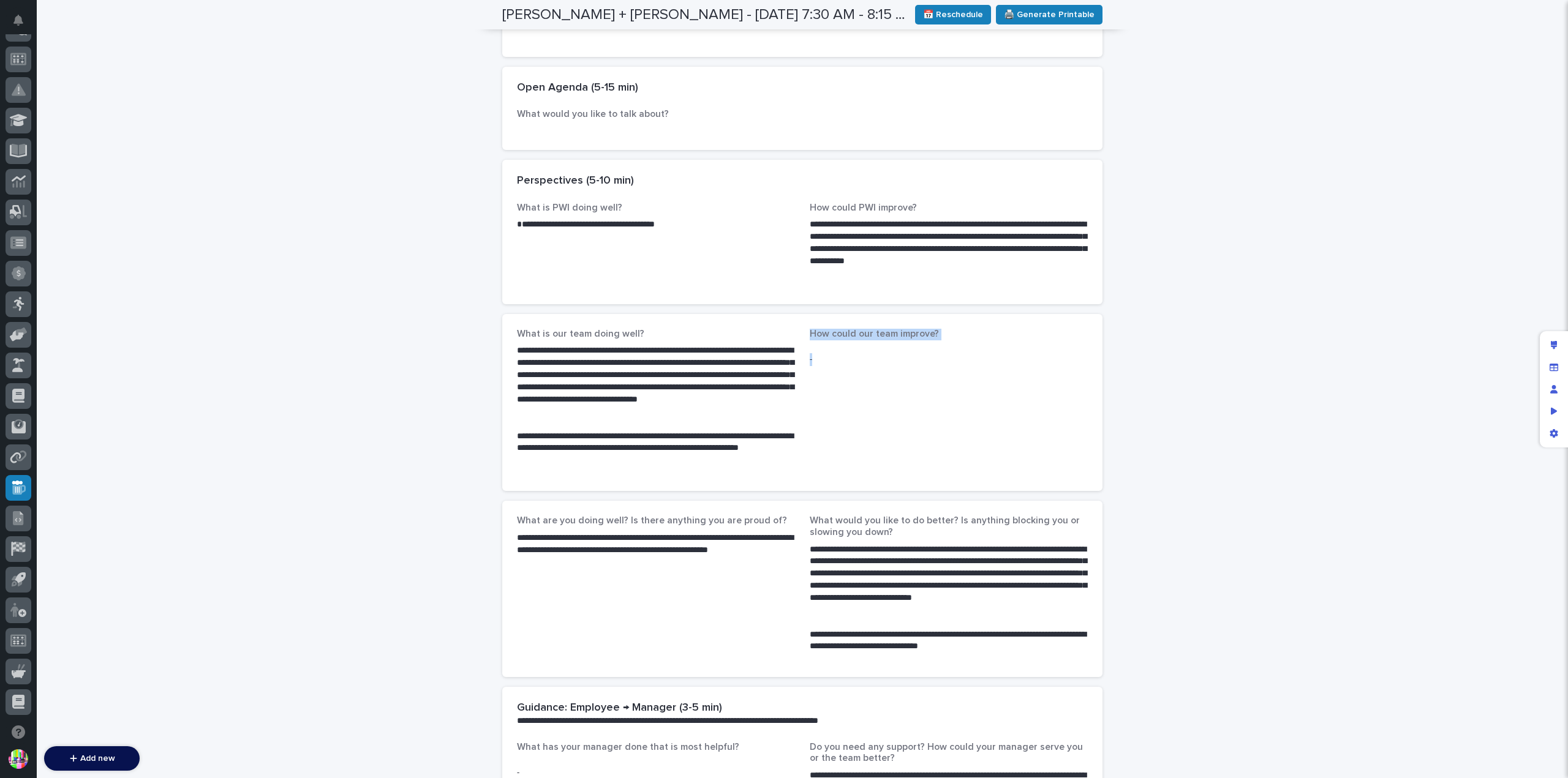
drag, startPoint x: 807, startPoint y: 335, endPoint x: 853, endPoint y: 374, distance: 60.3
click at [853, 374] on div "How could our team improve? -" at bounding box center [949, 357] width 278 height 57
click at [857, 378] on div "How could our team improve? -" at bounding box center [949, 357] width 278 height 57
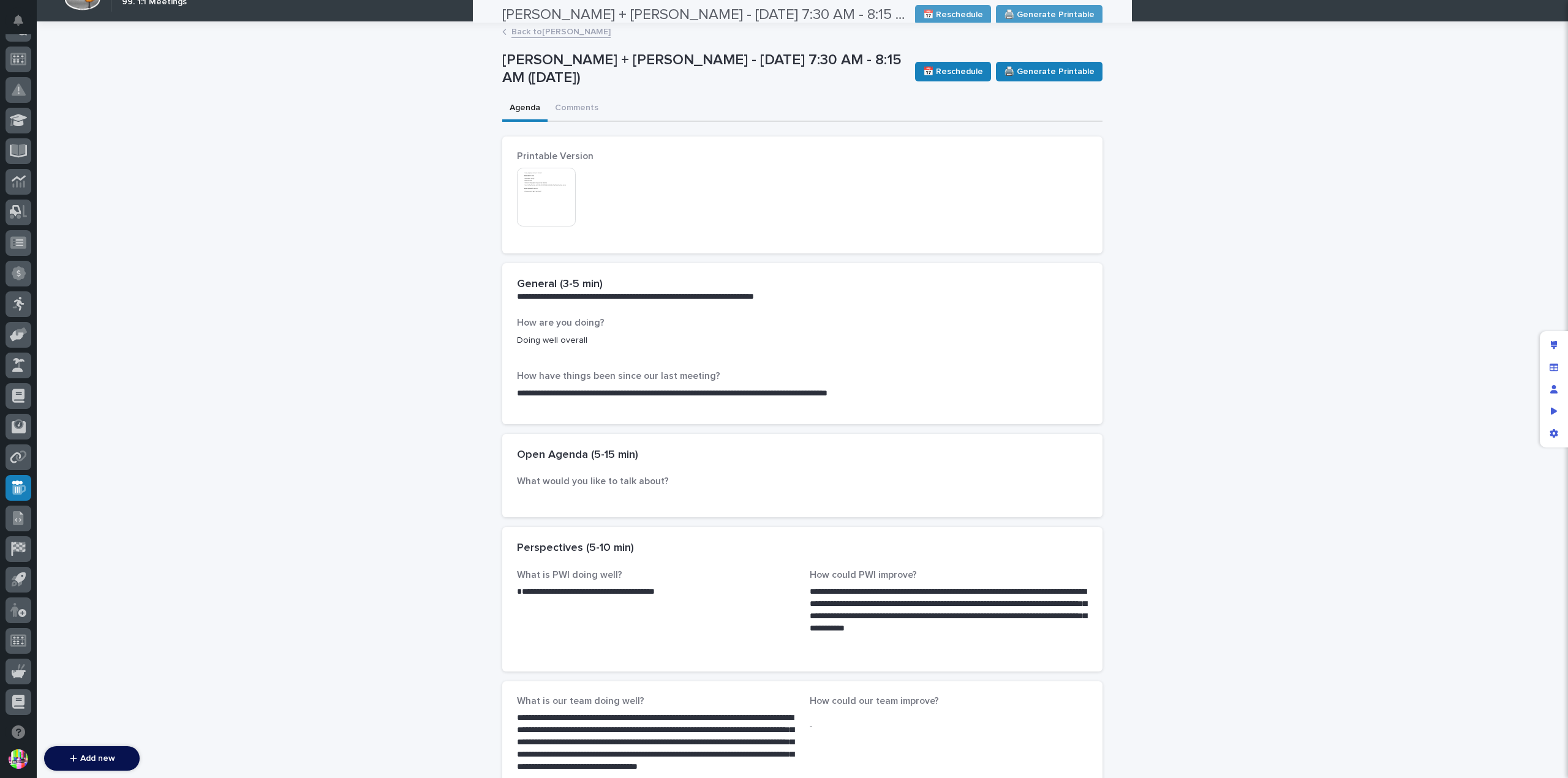
scroll to position [0, 0]
